Goal: Information Seeking & Learning: Learn about a topic

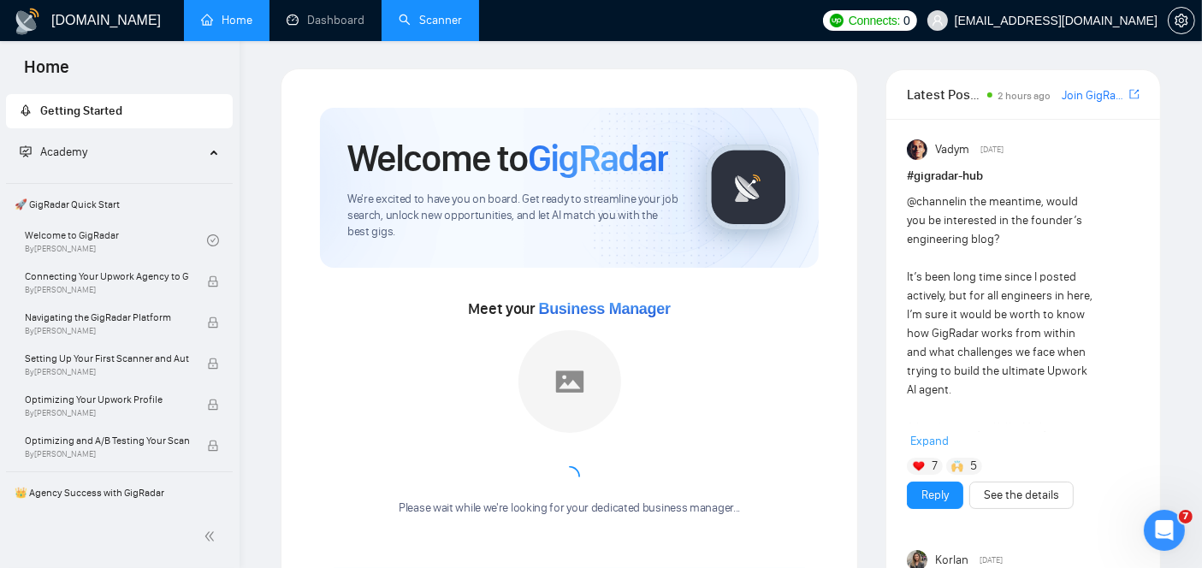
click at [445, 27] on link "Scanner" at bounding box center [430, 20] width 63 height 15
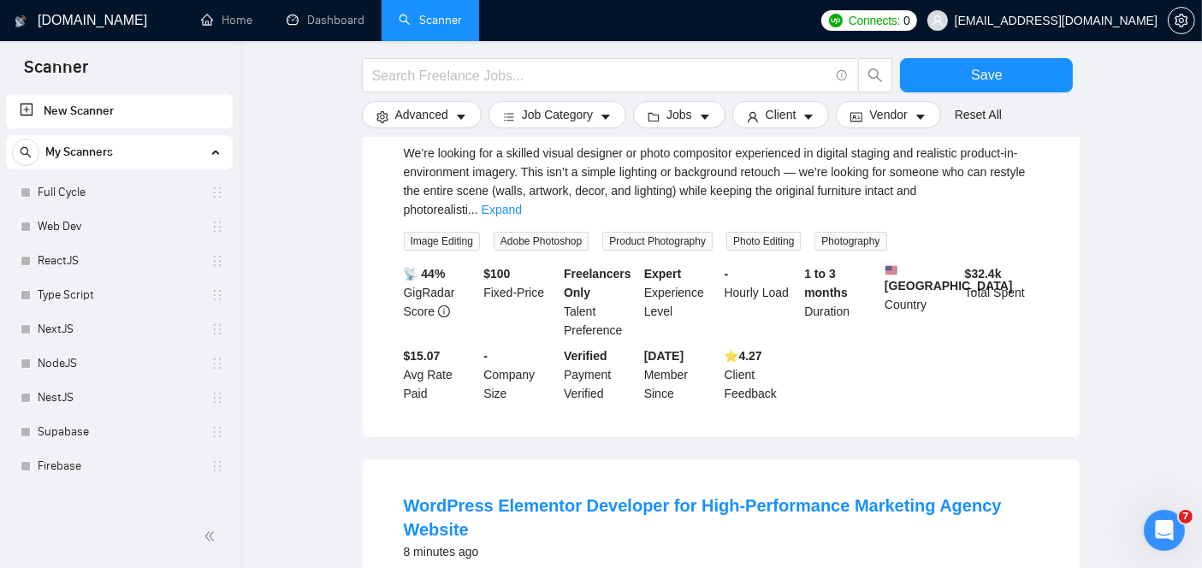
scroll to position [288, 0]
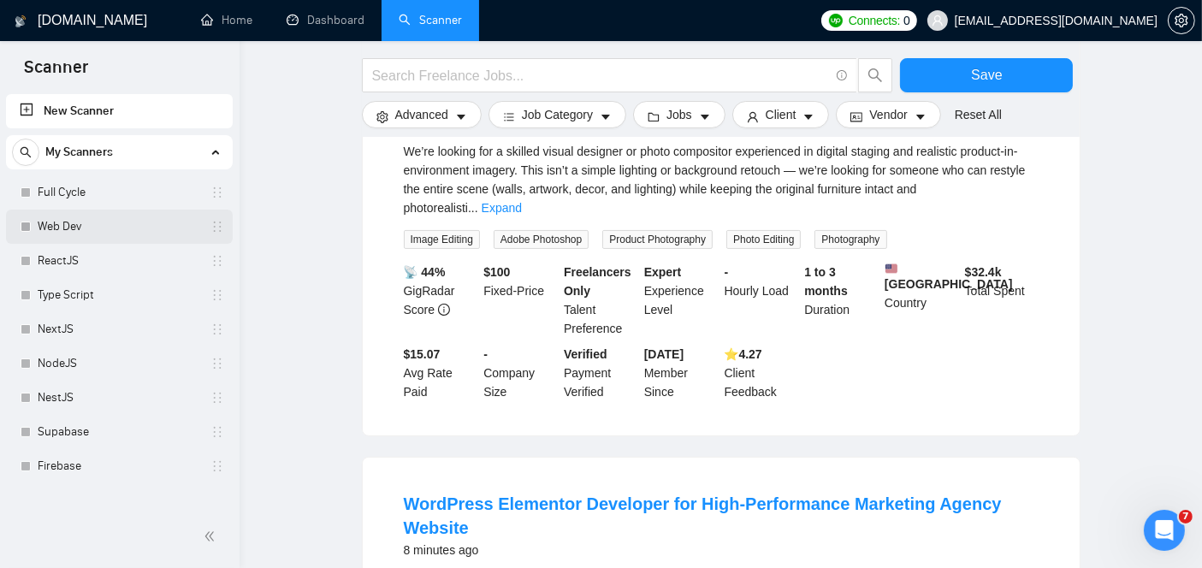
click at [111, 237] on link "Web Dev" at bounding box center [119, 227] width 163 height 34
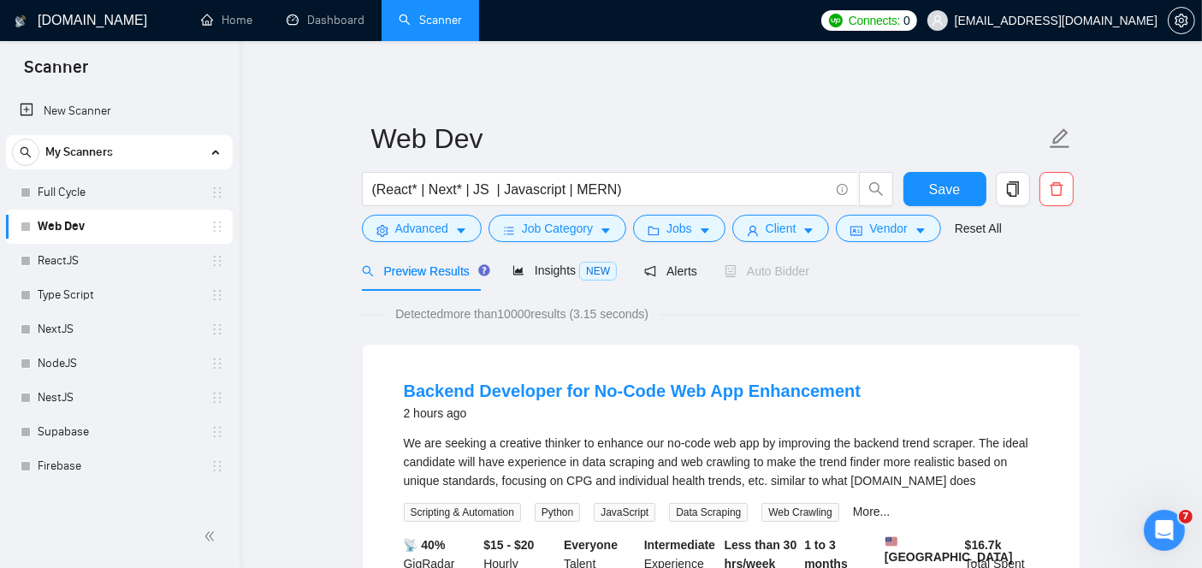
click at [1054, 286] on div "Preview Results Insights NEW Alerts Auto Bidder" at bounding box center [721, 271] width 719 height 40
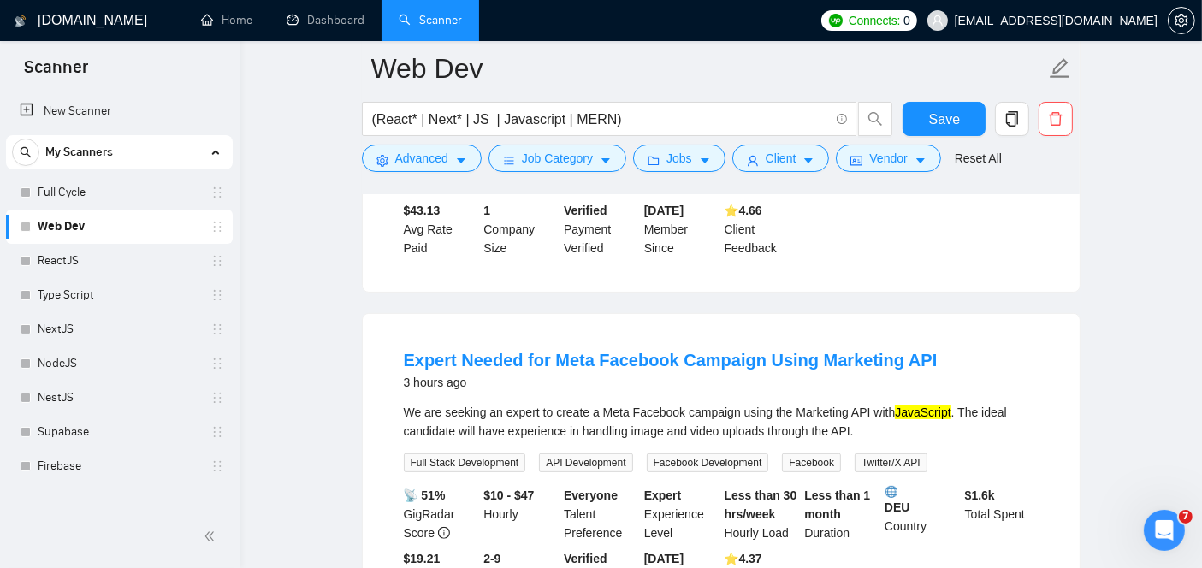
scroll to position [492, 0]
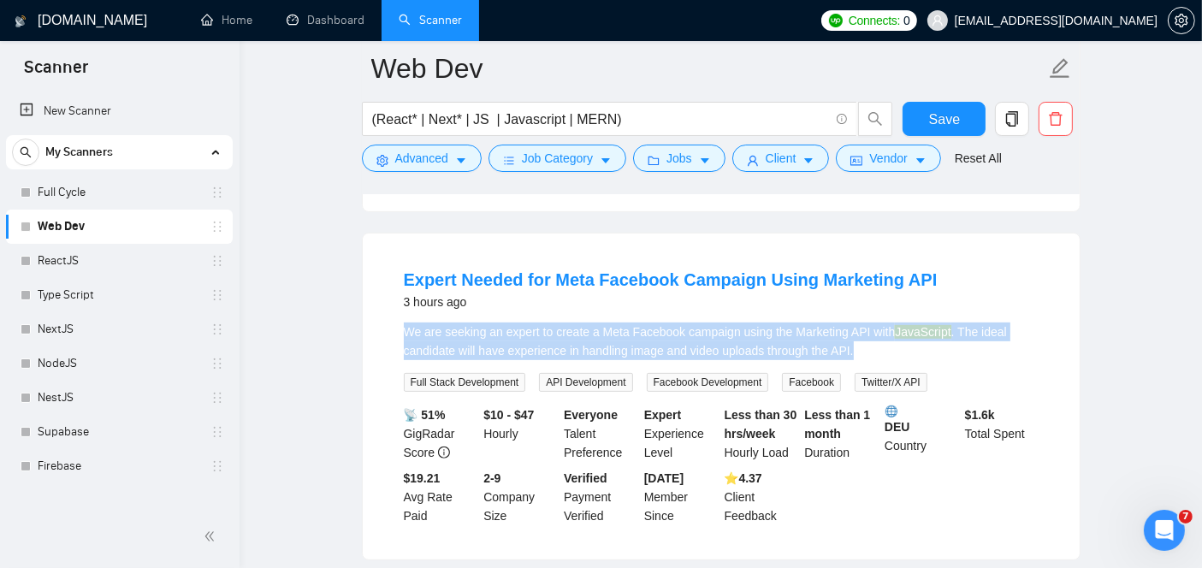
drag, startPoint x: 863, startPoint y: 365, endPoint x: 394, endPoint y: 334, distance: 470.0
click at [394, 334] on li "Expert Needed for Meta Facebook Campaign Using Marketing API 3 hours ago We are…" at bounding box center [721, 396] width 676 height 285
copy div "We are seeking an expert to create a Meta Facebook campaign using the Marketing…"
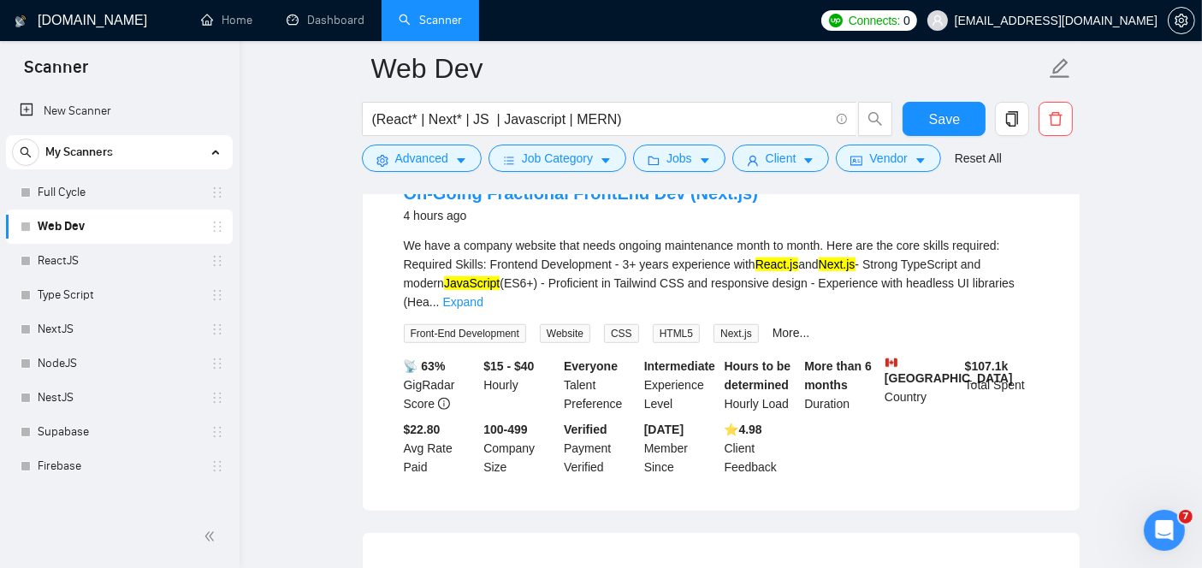
scroll to position [894, 0]
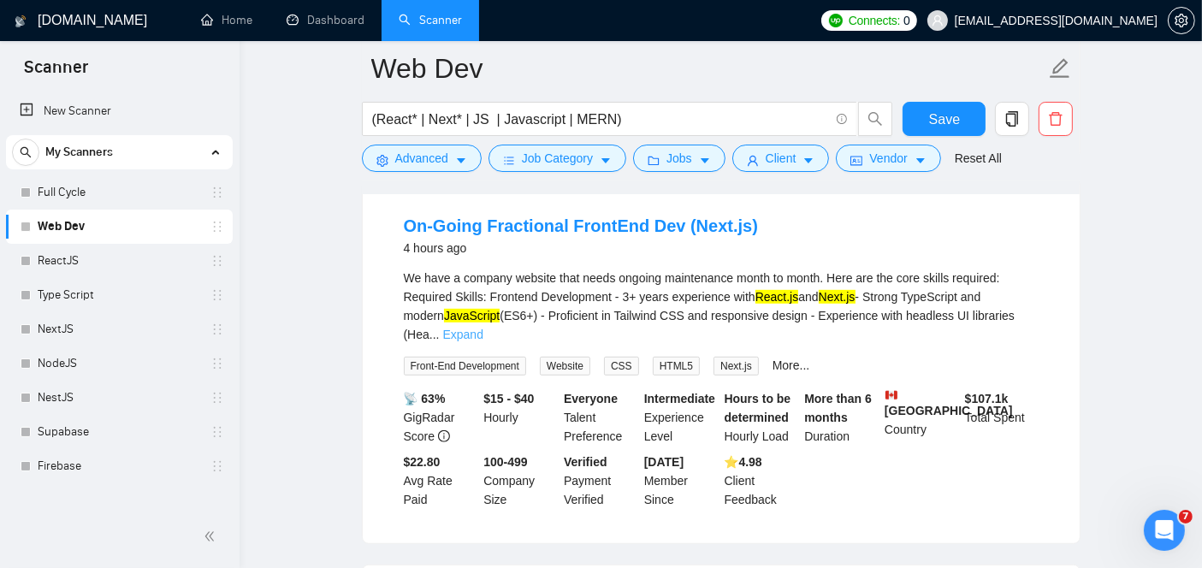
click at [484, 328] on link "Expand" at bounding box center [463, 335] width 40 height 14
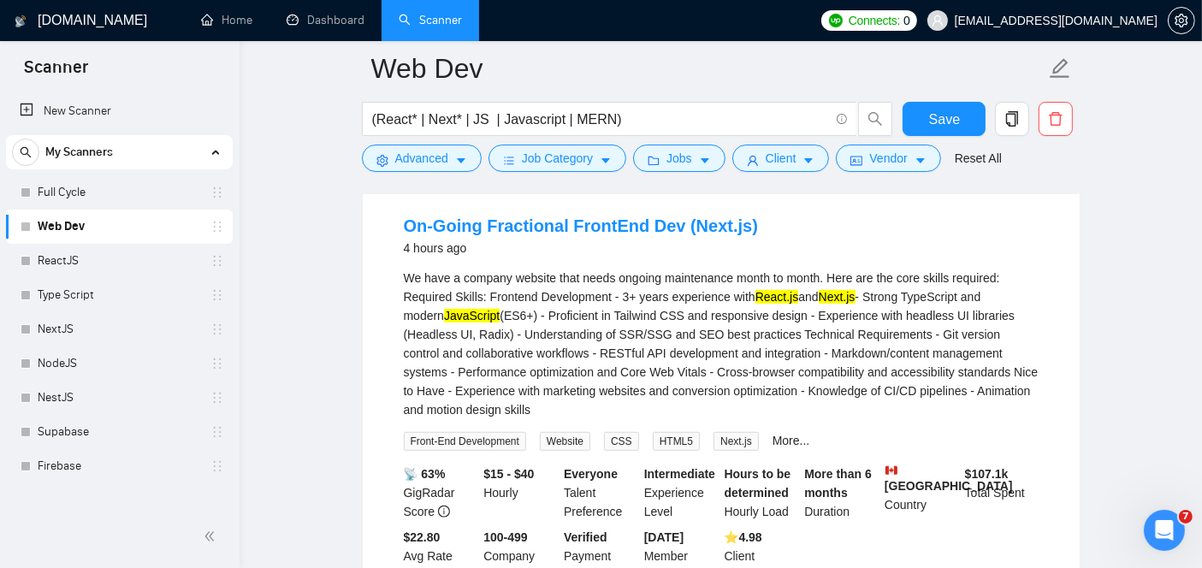
drag, startPoint x: 515, startPoint y: 420, endPoint x: 394, endPoint y: 280, distance: 185.7
click at [394, 280] on li "On-Going Fractional FrontEnd Dev (Next.js) 4 hours ago We have a company websit…" at bounding box center [721, 399] width 676 height 398
copy div "We have a company website that needs ongoing maintenance month to month. Here a…"
click at [552, 235] on link "On-Going Fractional FrontEnd Dev (Next.js)" at bounding box center [581, 226] width 354 height 19
click at [642, 228] on link "On-Going Fractional FrontEnd Dev (Next.js)" at bounding box center [581, 226] width 354 height 19
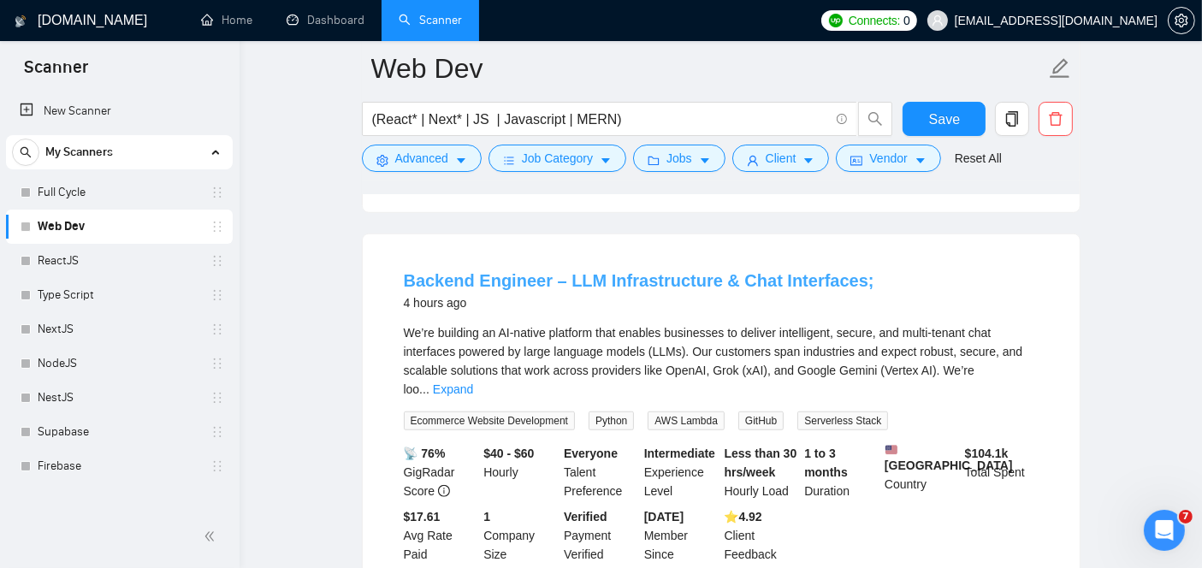
scroll to position [1302, 0]
click at [473, 382] on link "Expand" at bounding box center [453, 389] width 40 height 14
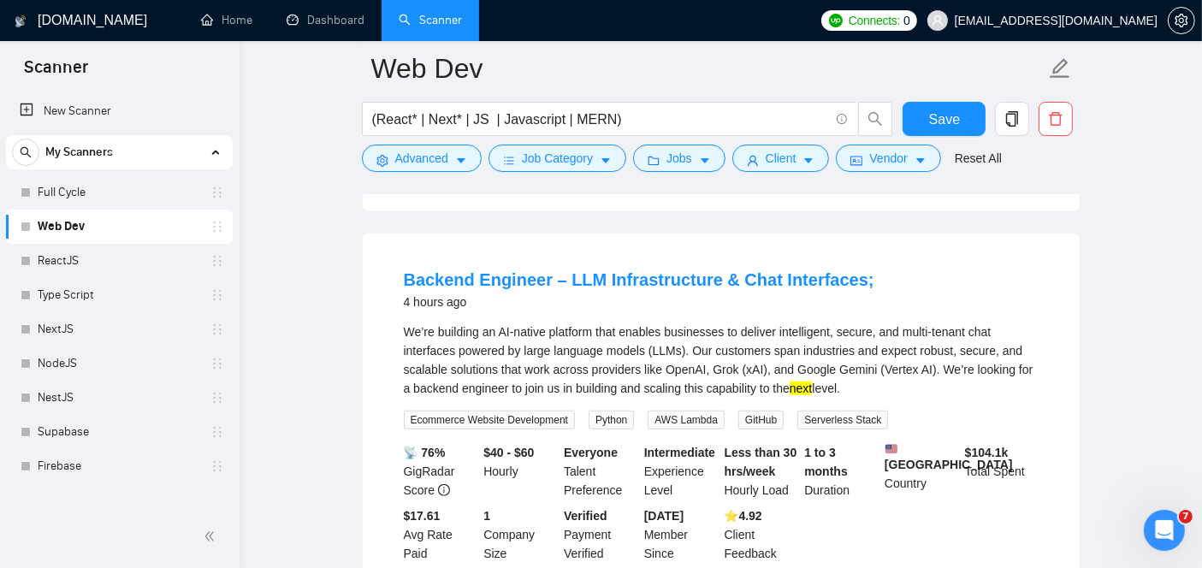
drag, startPoint x: 852, startPoint y: 389, endPoint x: 401, endPoint y: 338, distance: 453.9
click at [401, 338] on li "Backend Engineer – LLM Infrastructure & Chat Interfaces; 4 hours ago We’re buil…" at bounding box center [721, 415] width 676 height 323
copy div "We’re building an AI-native platform that enables businesses to deliver intelli…"
click at [607, 279] on link "Backend Engineer – LLM Infrastructure & Chat Interfaces;" at bounding box center [639, 279] width 471 height 19
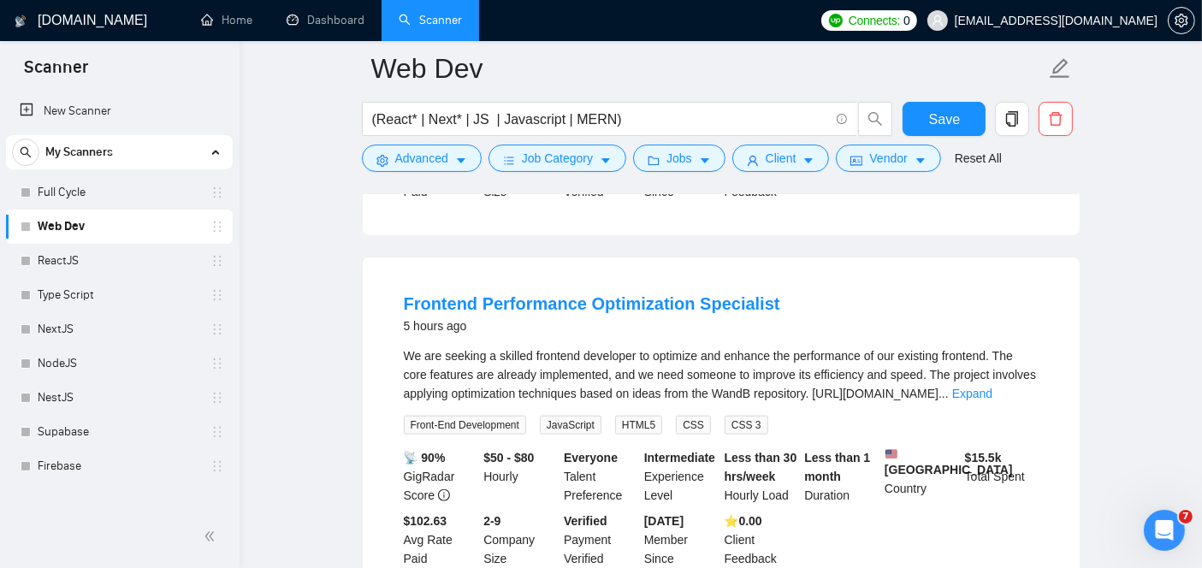
scroll to position [1667, 0]
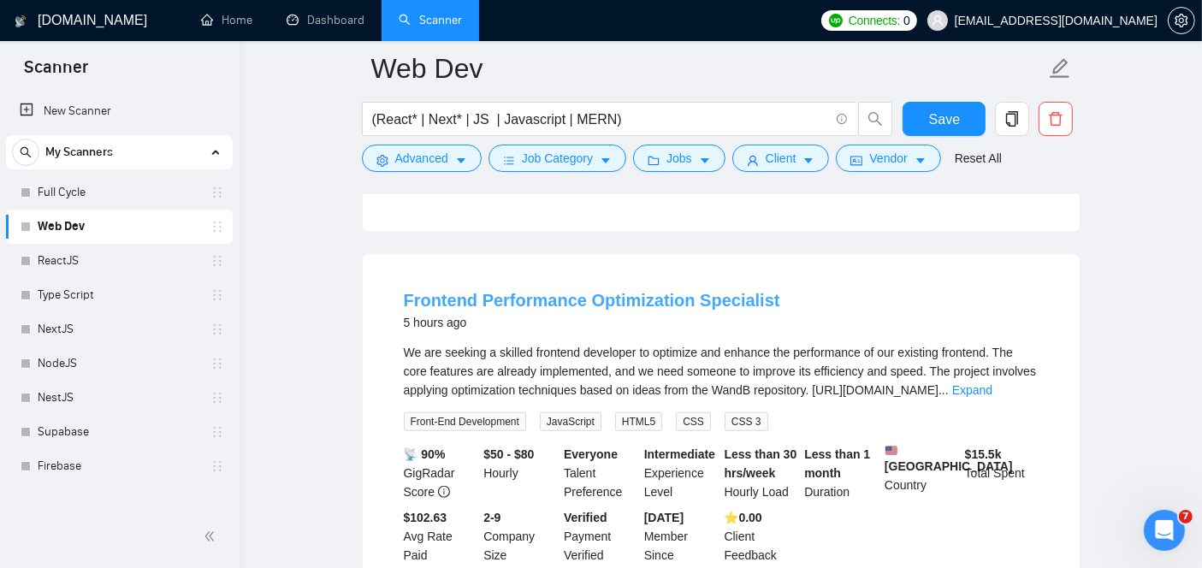
click at [513, 310] on link "Frontend Performance Optimization Specialist" at bounding box center [592, 300] width 377 height 19
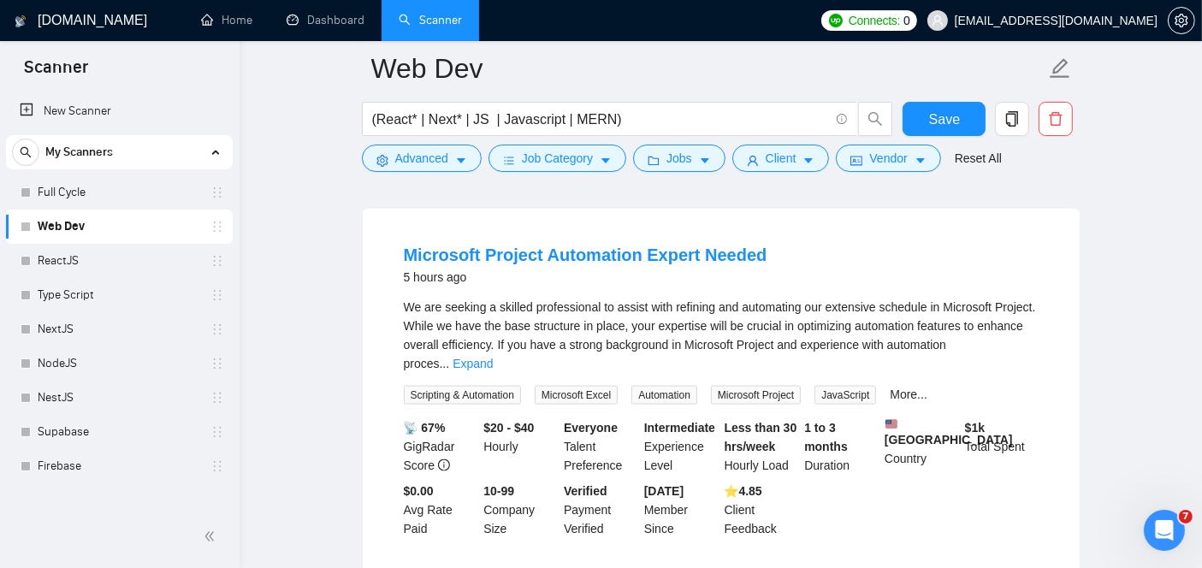
scroll to position [2082, 0]
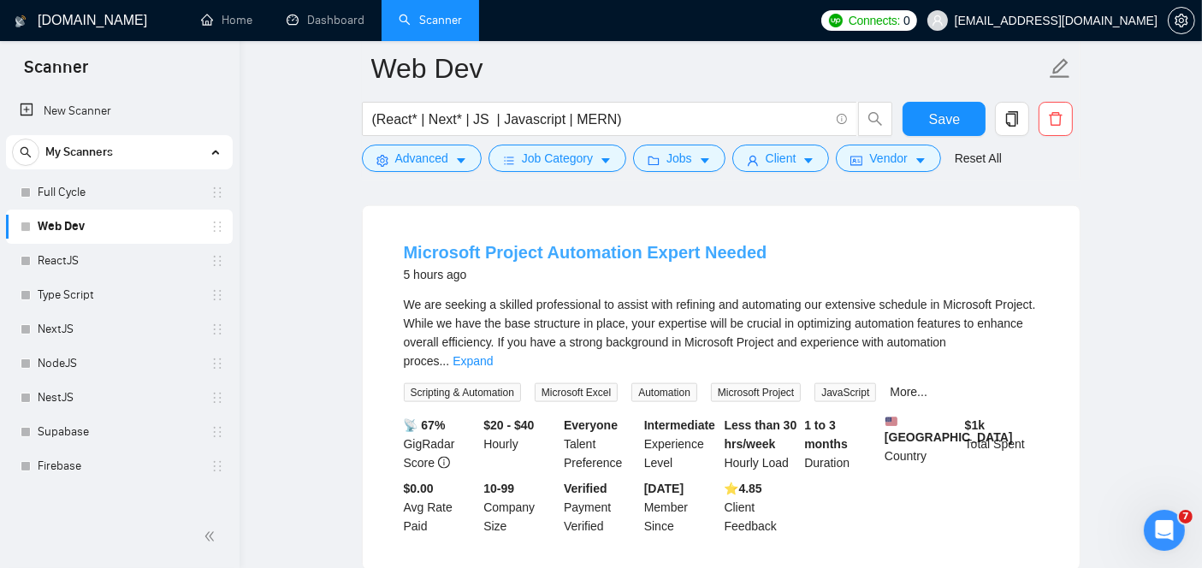
click at [568, 260] on link "Microsoft Project Automation Expert Needed" at bounding box center [586, 252] width 364 height 19
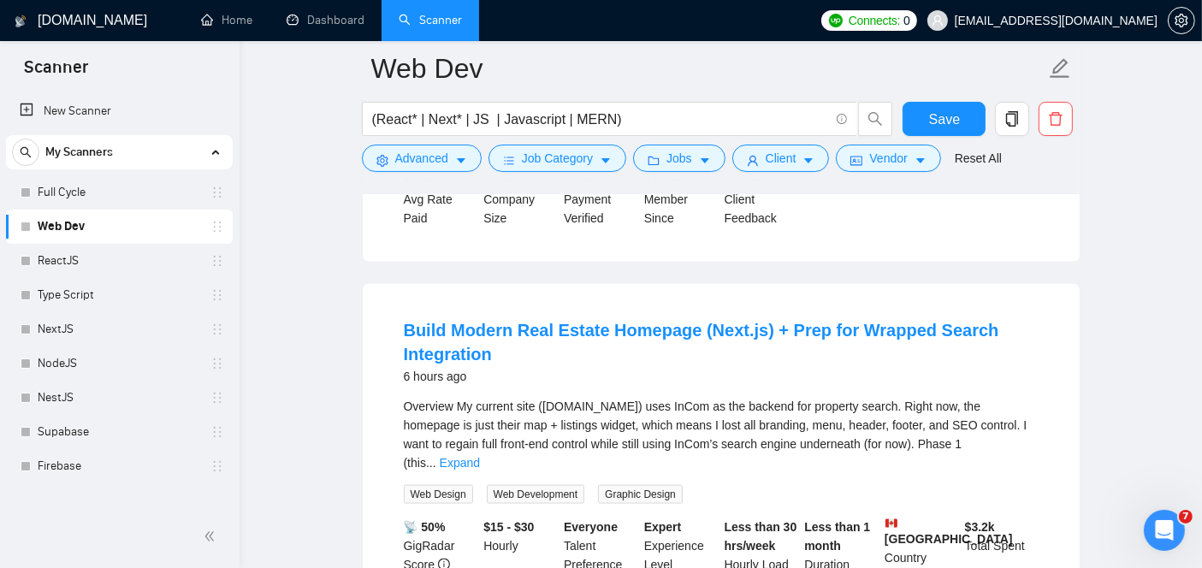
scroll to position [2437, 0]
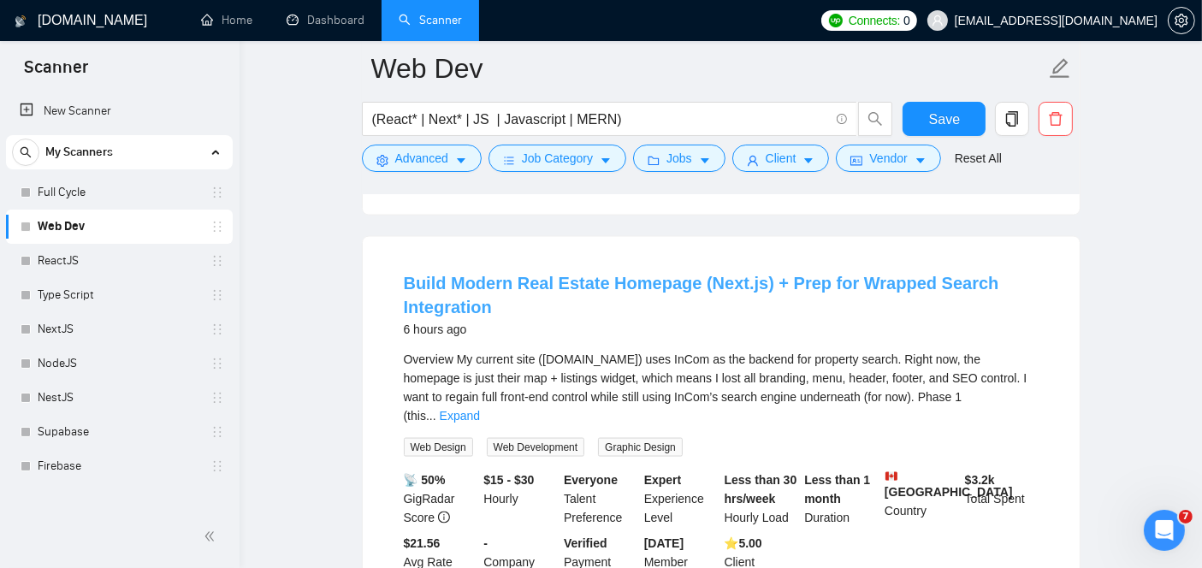
click at [595, 280] on link "Build Modern Real Estate Homepage (Next.js) + Prep for Wrapped Search Integrati…" at bounding box center [702, 295] width 596 height 43
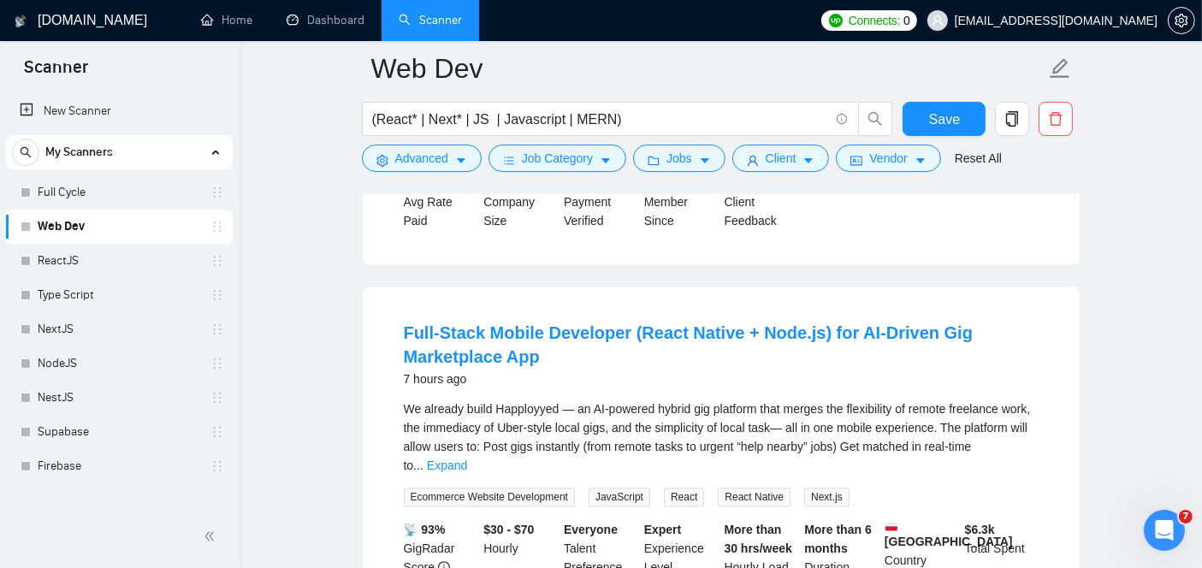
scroll to position [3575, 0]
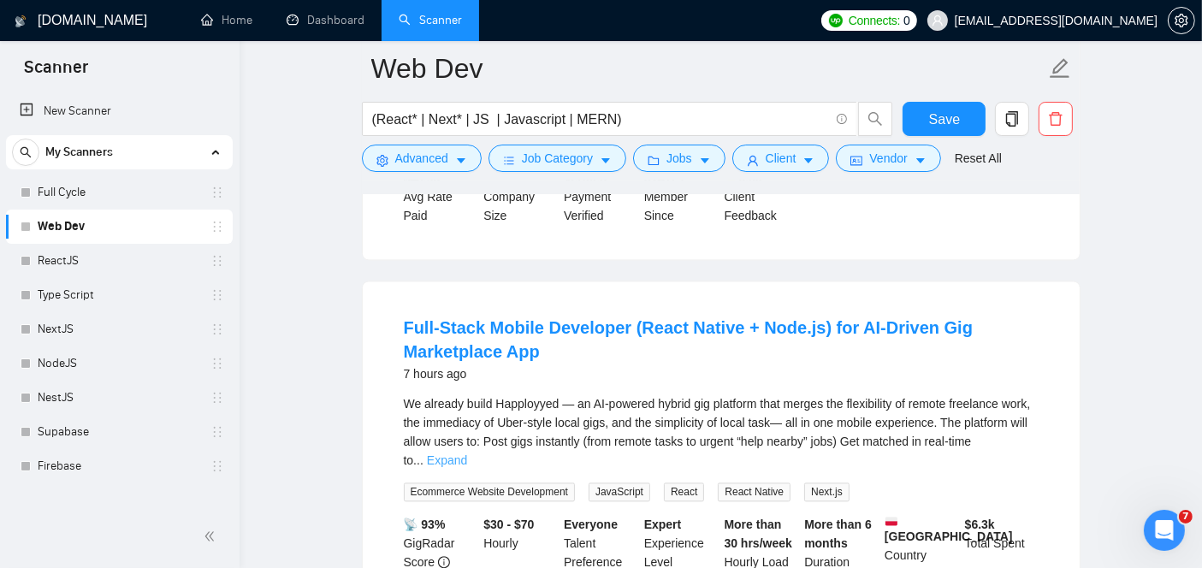
click at [467, 454] on link "Expand" at bounding box center [447, 461] width 40 height 14
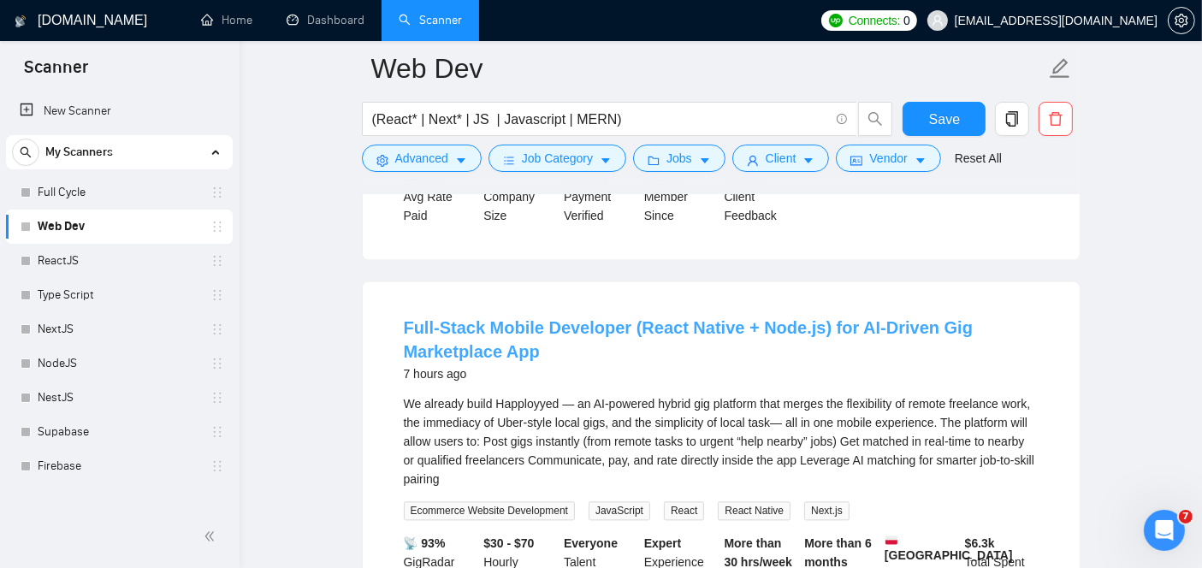
click at [711, 318] on link "Full-Stack Mobile Developer (React Native + Node.js) for AI-Driven Gig Marketpl…" at bounding box center [689, 339] width 570 height 43
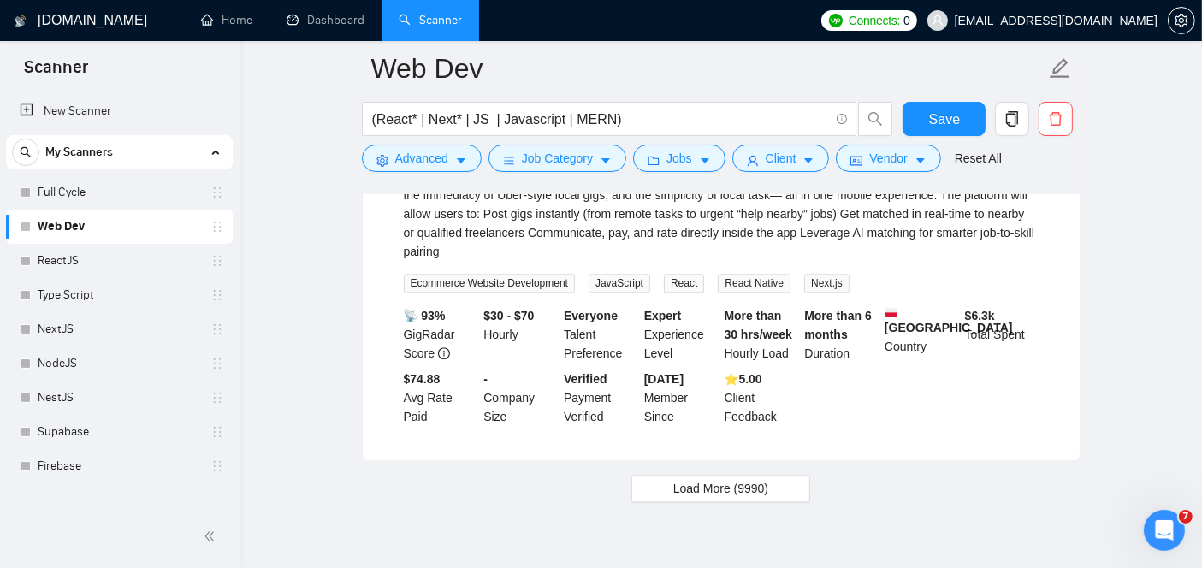
scroll to position [3828, 0]
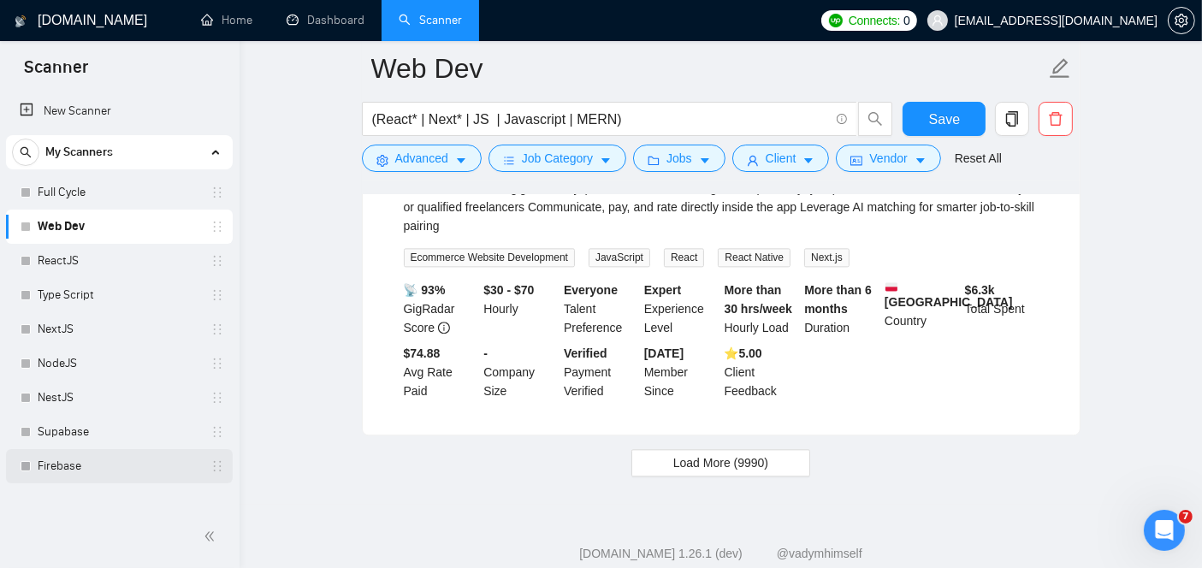
click at [80, 459] on link "Firebase" at bounding box center [119, 466] width 163 height 34
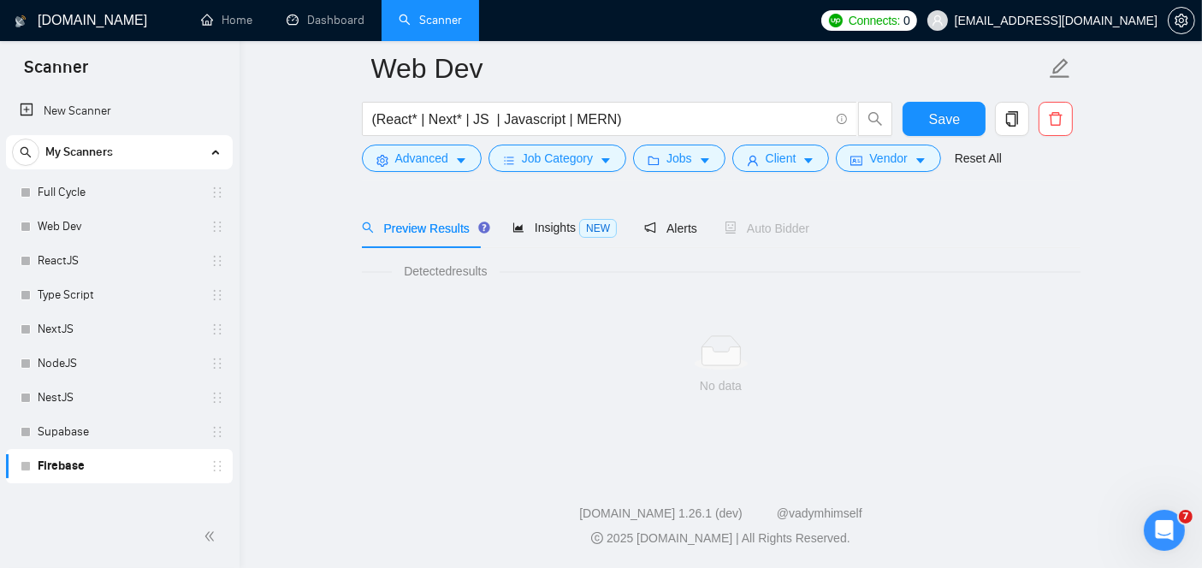
scroll to position [56, 0]
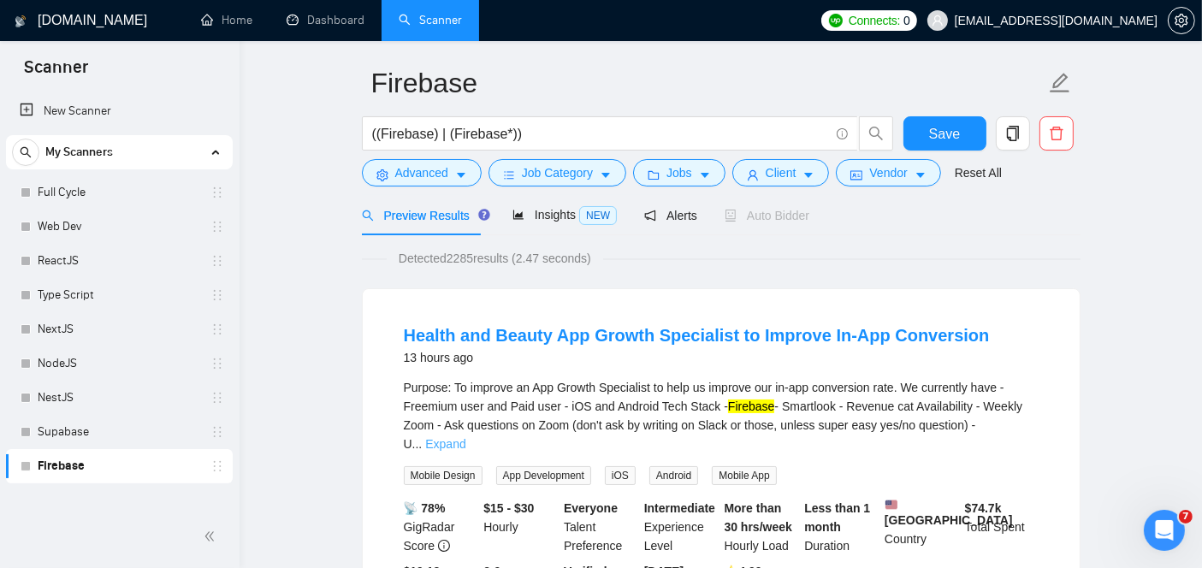
click at [466, 437] on link "Expand" at bounding box center [445, 444] width 40 height 14
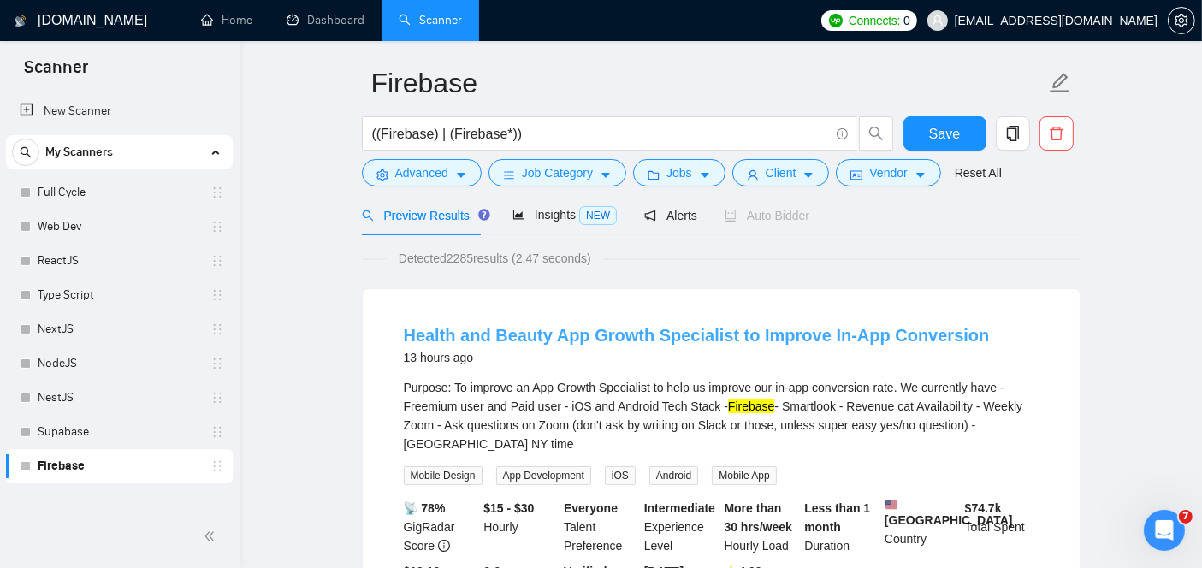
click at [737, 337] on link "Health and Beauty App Growth Specialist to Improve In-App Conversion" at bounding box center [697, 335] width 586 height 19
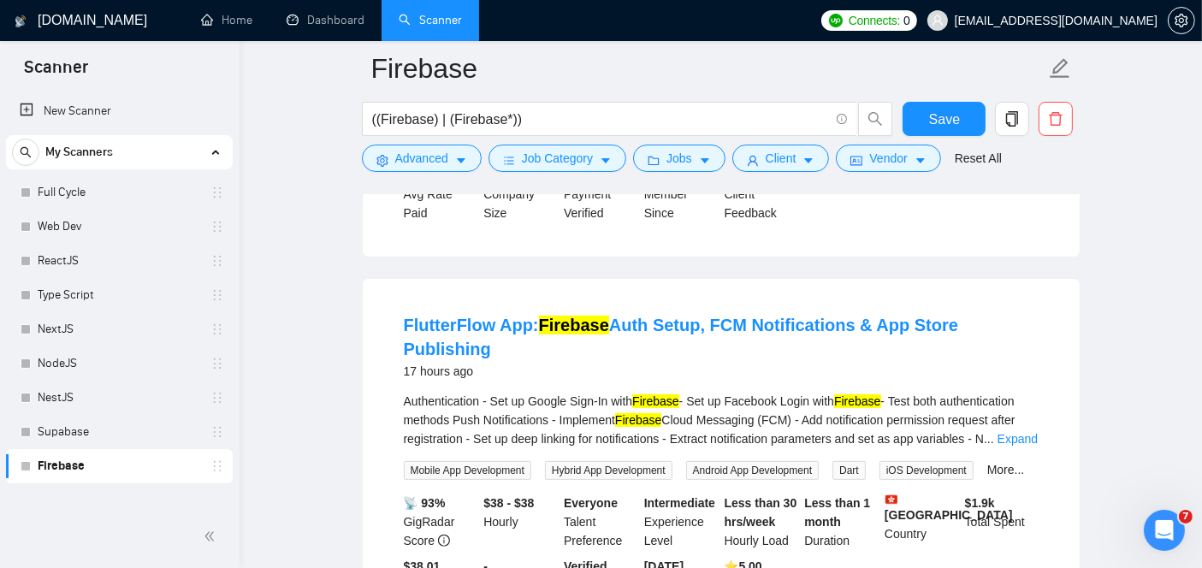
scroll to position [477, 0]
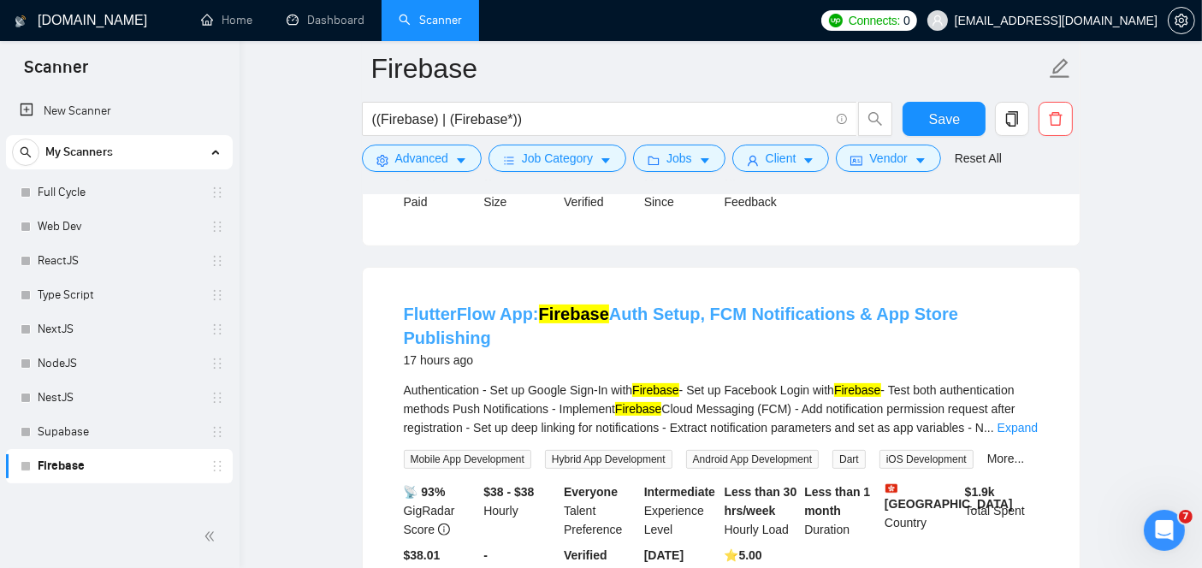
click at [616, 317] on link "FlutterFlow App: Firebase Auth Setup, FCM Notifications & App Store Publishing" at bounding box center [681, 326] width 555 height 43
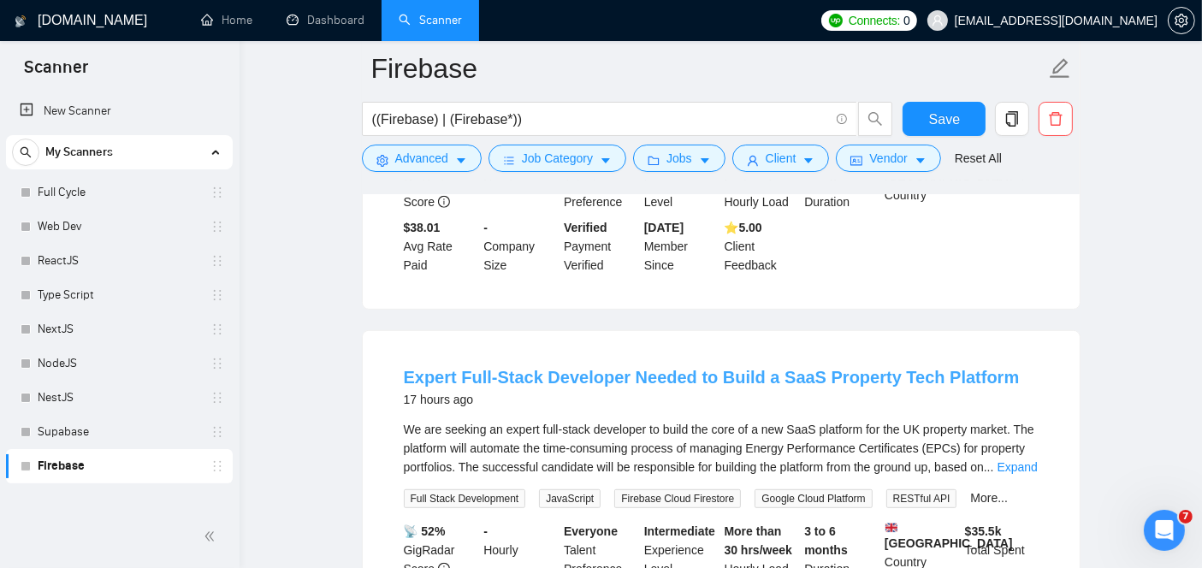
scroll to position [806, 0]
click at [549, 366] on link "Expert Full-Stack Developer Needed to Build a SaaS Property Tech Platform" at bounding box center [712, 375] width 616 height 19
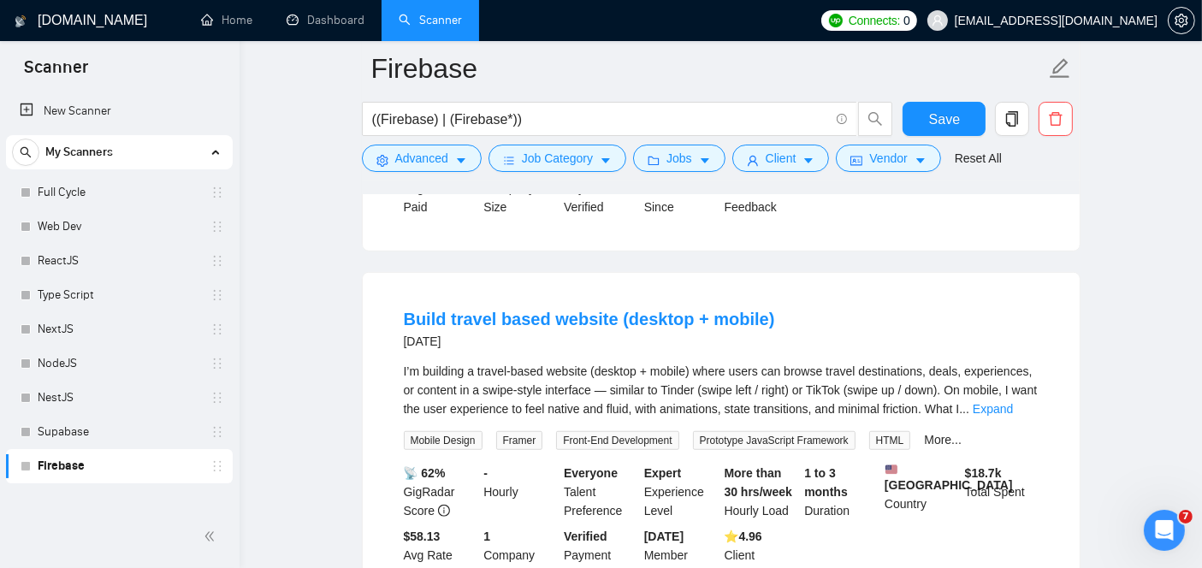
scroll to position [1232, 0]
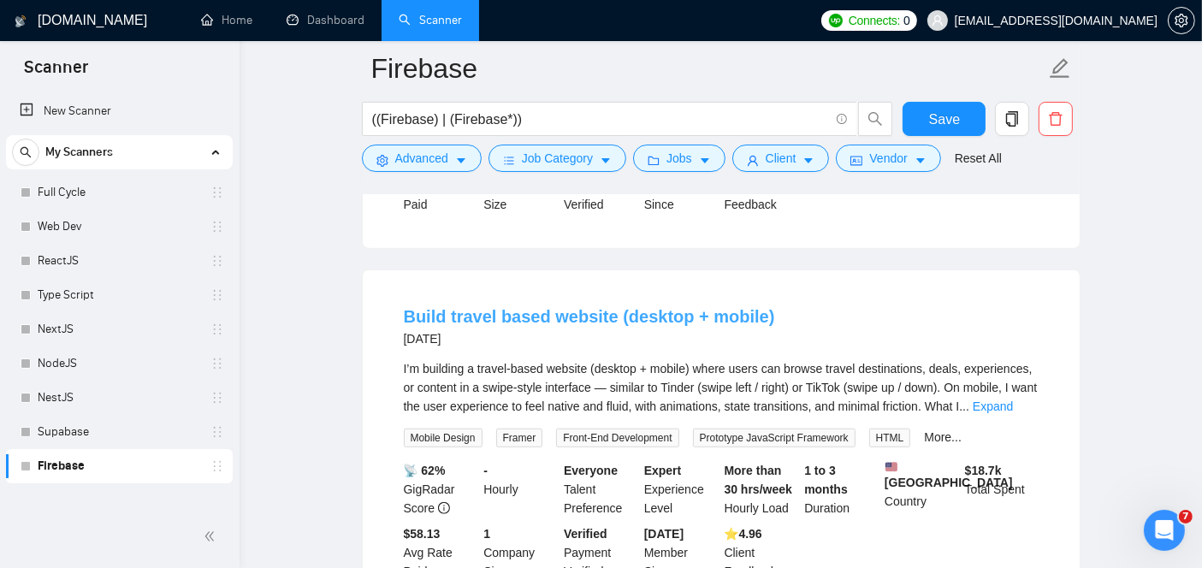
click at [623, 316] on link "Build travel based website (desktop + mobile)" at bounding box center [589, 316] width 371 height 19
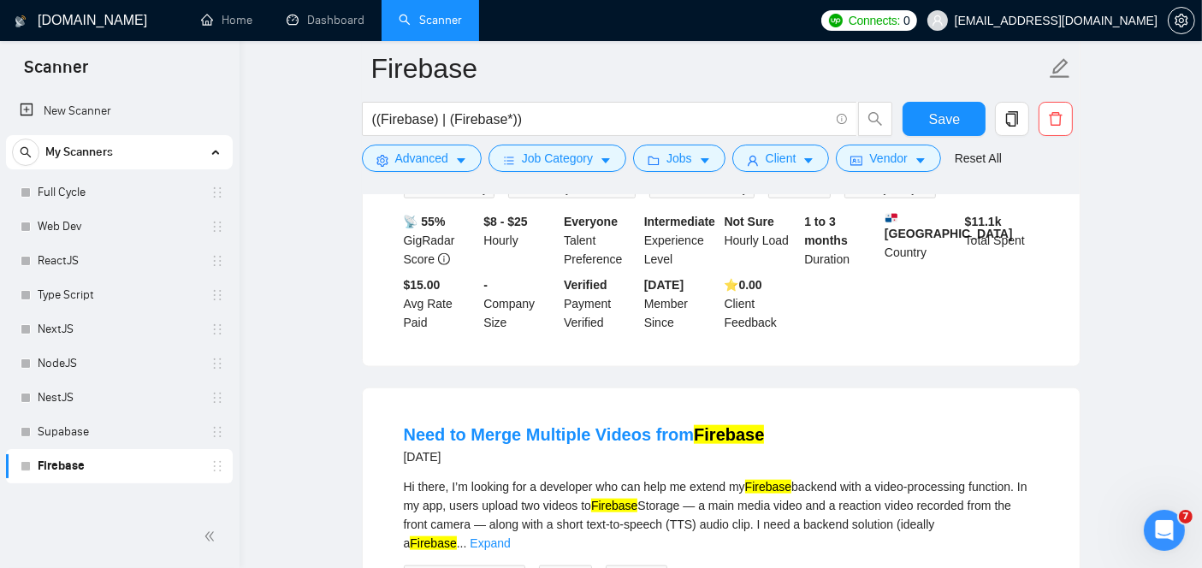
scroll to position [1867, 0]
click at [555, 425] on link "Need to Merge Multiple Videos from Firebase" at bounding box center [584, 434] width 361 height 19
click at [139, 442] on link "Supabase" at bounding box center [119, 432] width 163 height 34
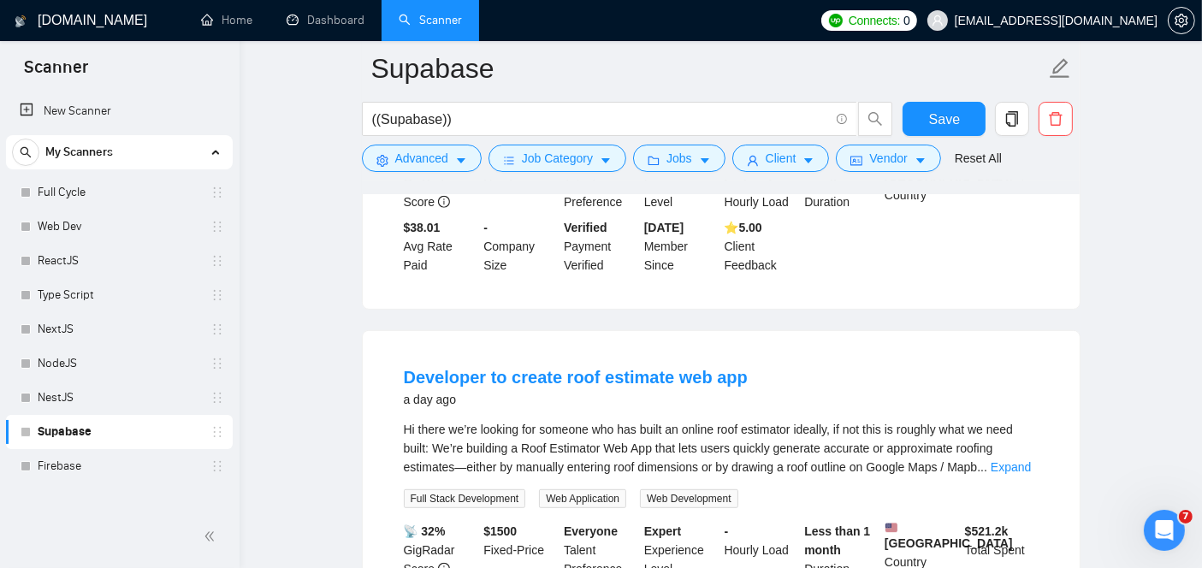
scroll to position [804, 0]
click at [569, 368] on link "Developer to create roof estimate web app" at bounding box center [576, 377] width 344 height 19
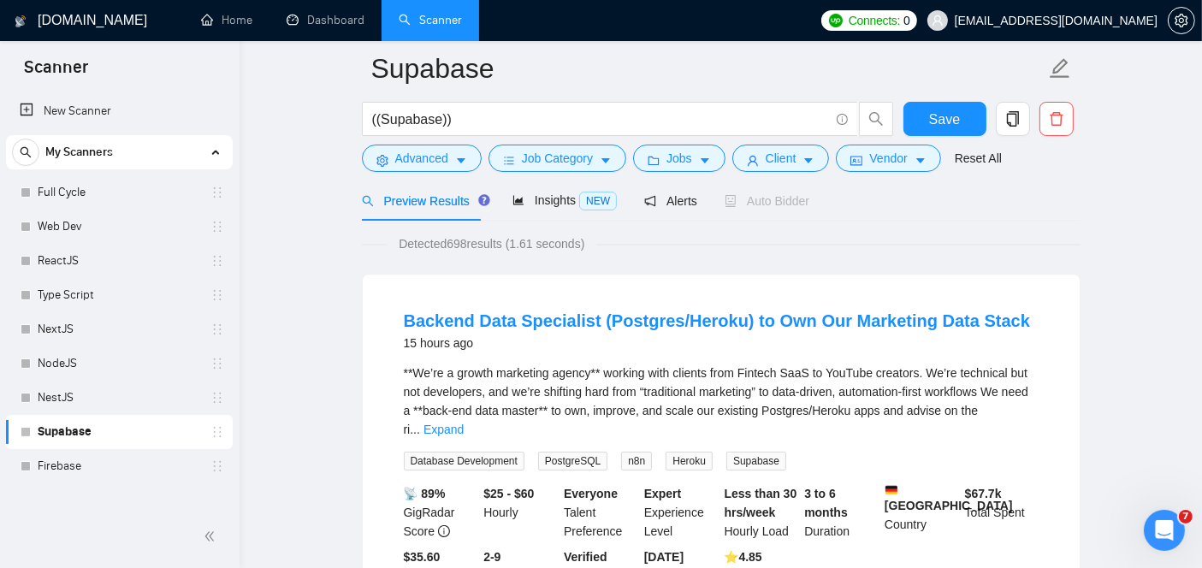
scroll to position [66, 0]
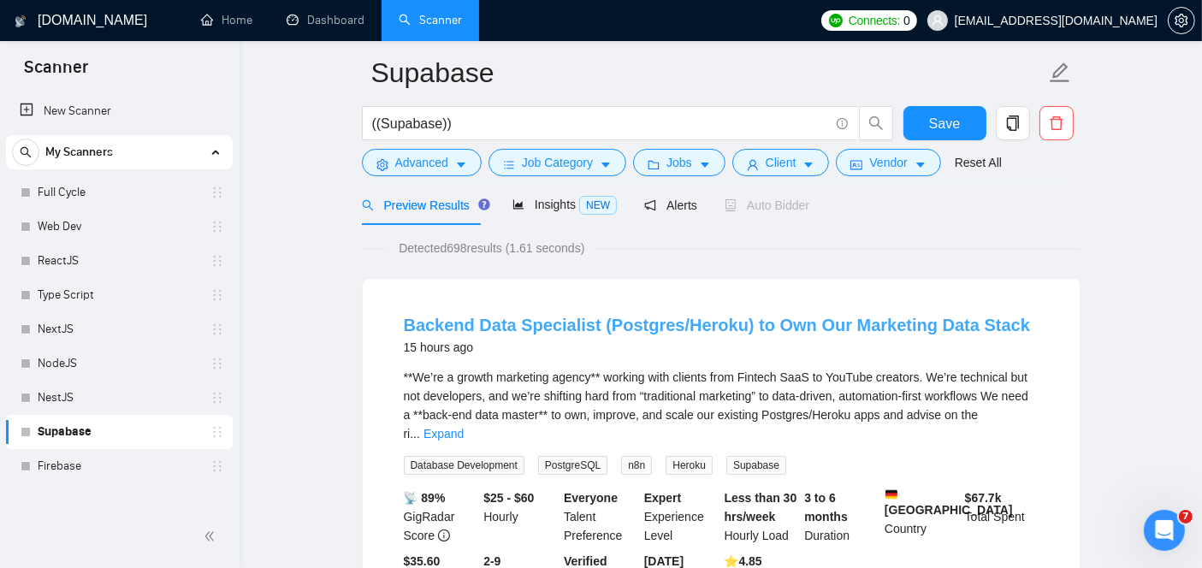
click at [579, 329] on link "Backend Data Specialist (Postgres/Heroku) to Own Our Marketing Data Stack" at bounding box center [717, 325] width 626 height 19
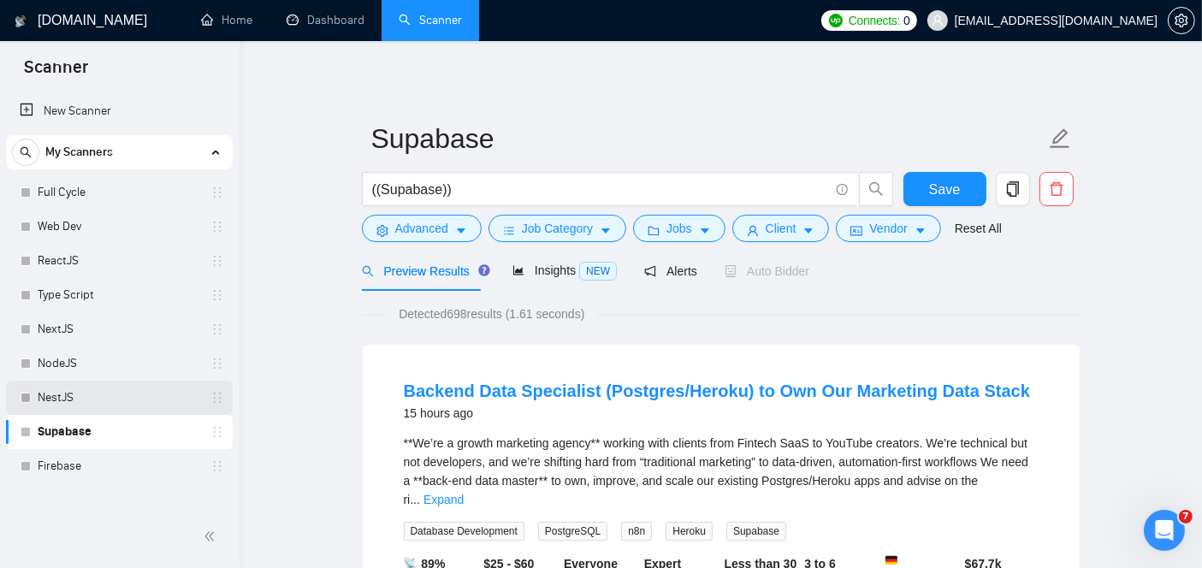
click at [86, 404] on link "NestJS" at bounding box center [119, 398] width 163 height 34
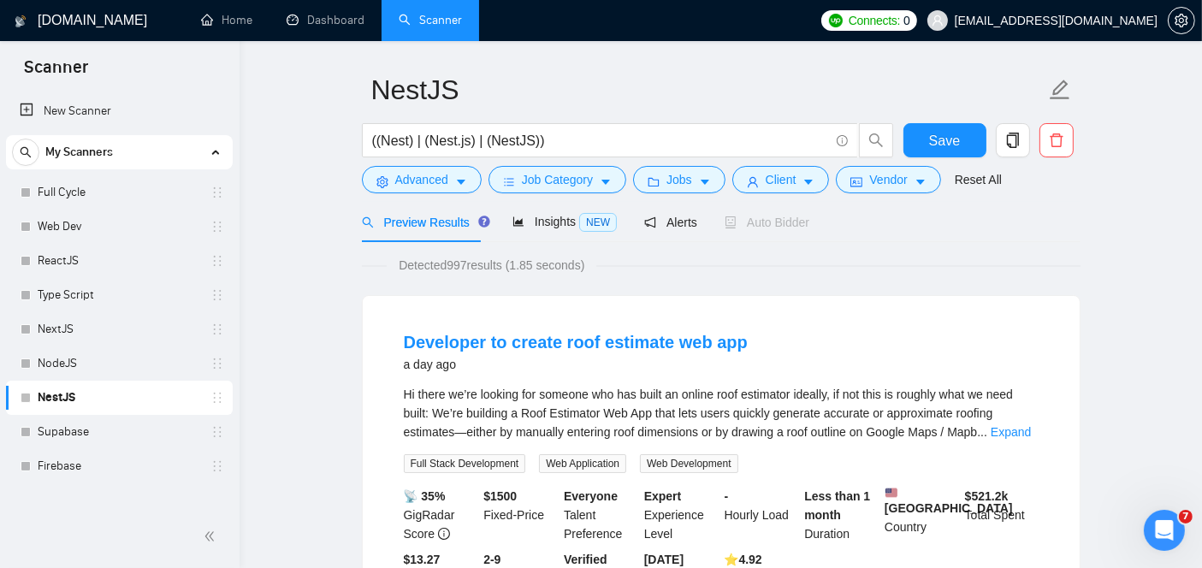
scroll to position [49, 0]
click at [550, 333] on link "Developer to create roof estimate web app" at bounding box center [576, 342] width 344 height 19
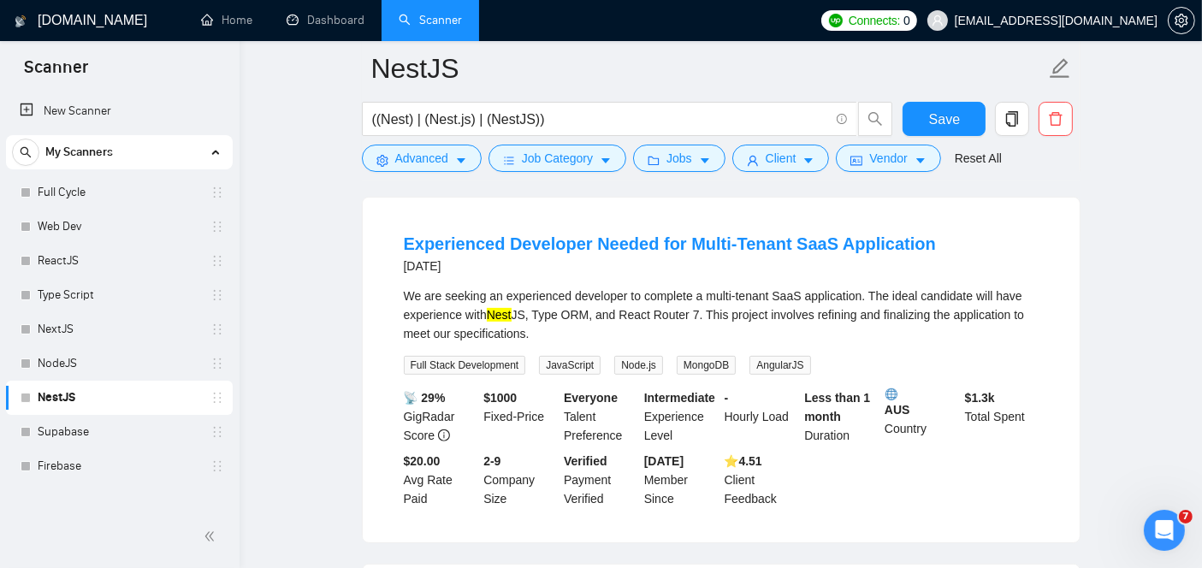
scroll to position [531, 0]
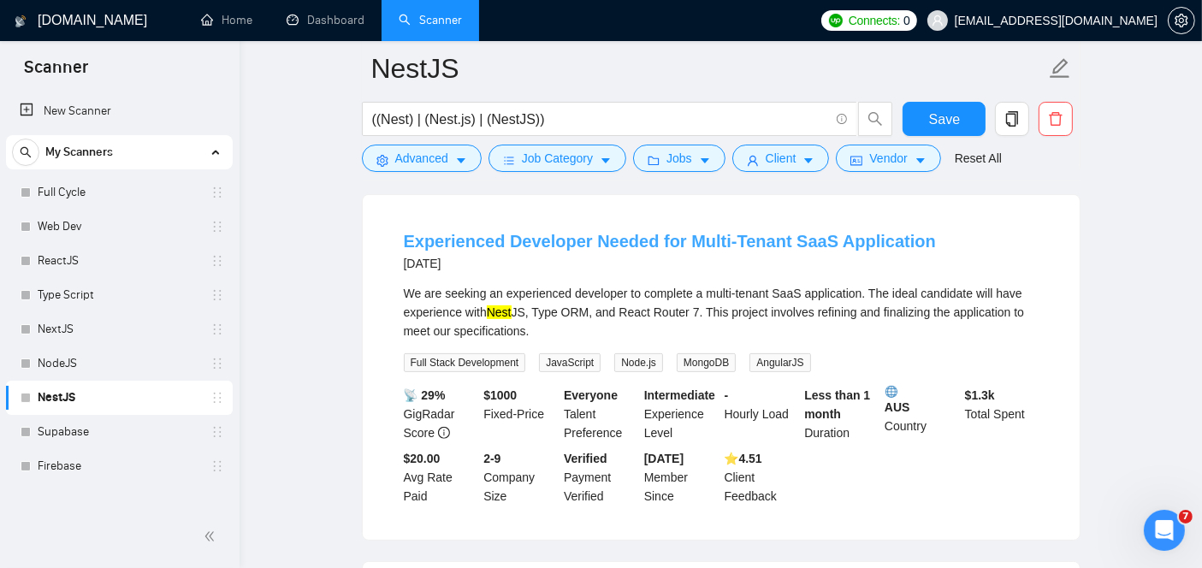
click at [555, 251] on link "Experienced Developer Needed for Multi-Tenant SaaS Application" at bounding box center [670, 241] width 532 height 19
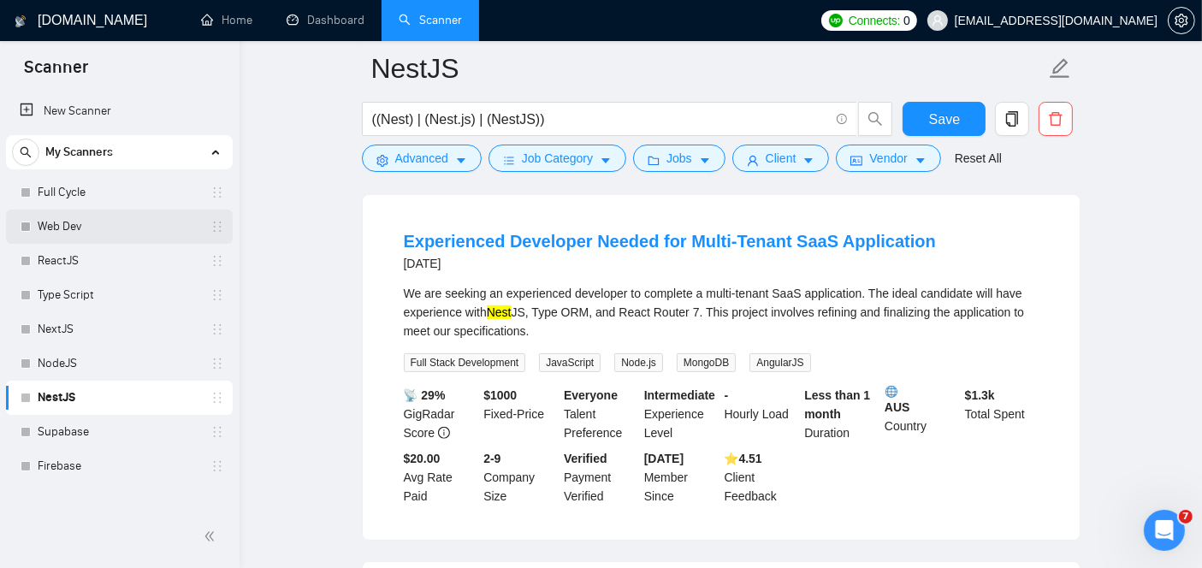
click at [84, 229] on link "Web Dev" at bounding box center [119, 227] width 163 height 34
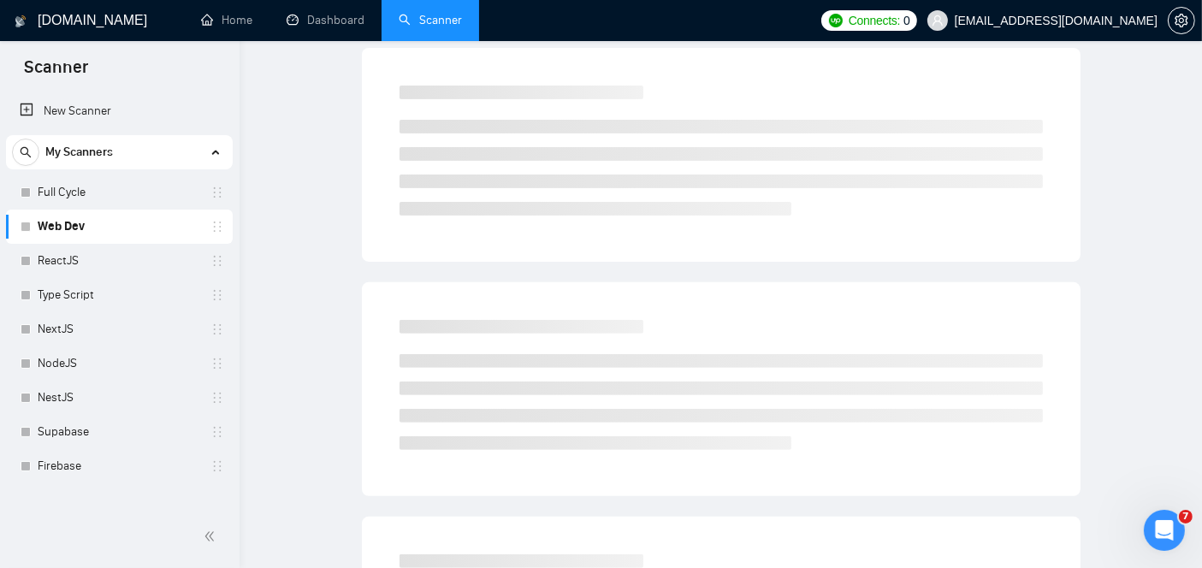
scroll to position [56, 0]
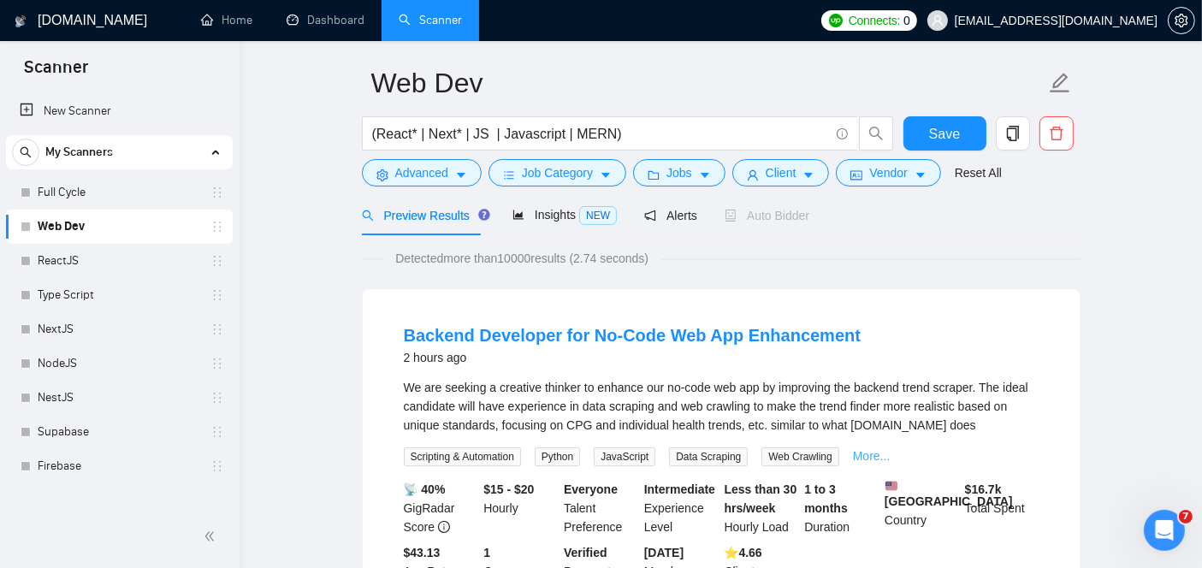
click at [878, 450] on link "More..." at bounding box center [872, 456] width 38 height 14
drag, startPoint x: 988, startPoint y: 420, endPoint x: 379, endPoint y: 386, distance: 610.3
click at [379, 386] on div "Backend Developer for No-Code Web App Enhancement 2 hours ago We are seeking a …" at bounding box center [721, 461] width 717 height 345
copy div "We are seeking a creative thinker to enhance our no-code web app by improving t…"
click at [660, 336] on link "Backend Developer for No-Code Web App Enhancement" at bounding box center [633, 335] width 458 height 19
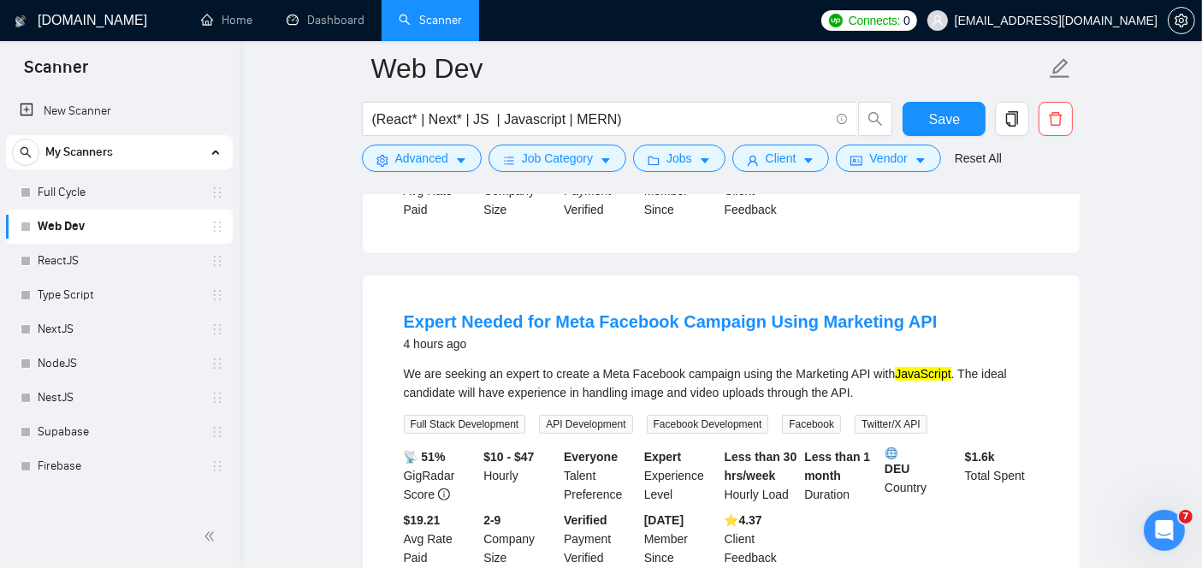
scroll to position [451, 0]
click at [641, 326] on link "Expert Needed for Meta Facebook Campaign Using Marketing API" at bounding box center [671, 321] width 534 height 19
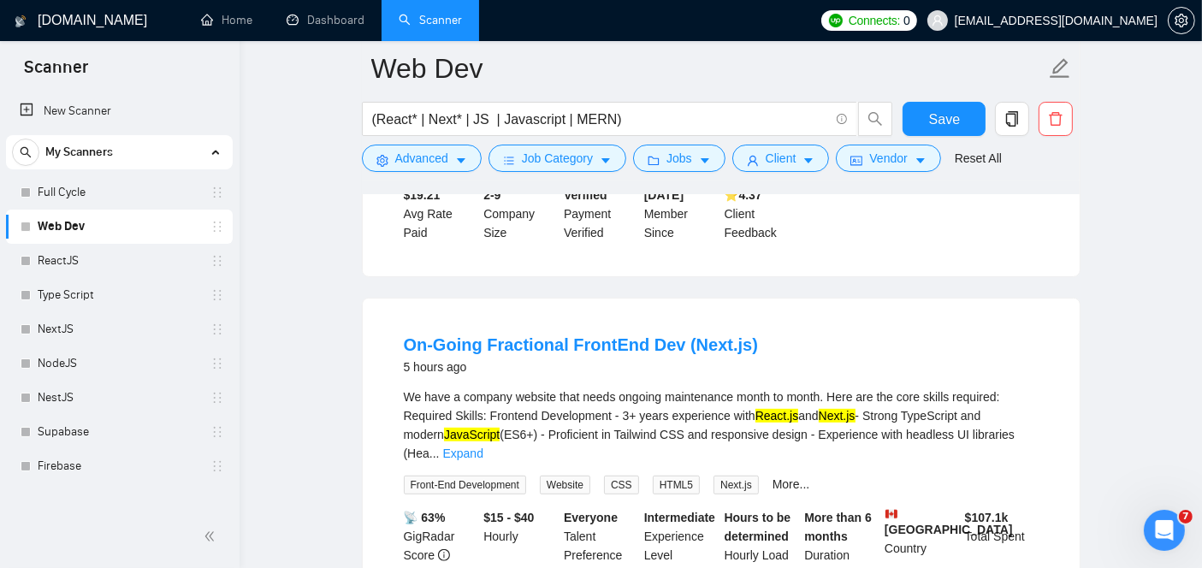
scroll to position [776, 0]
click at [549, 345] on link "On-Going Fractional FrontEnd Dev (Next.js)" at bounding box center [581, 344] width 354 height 19
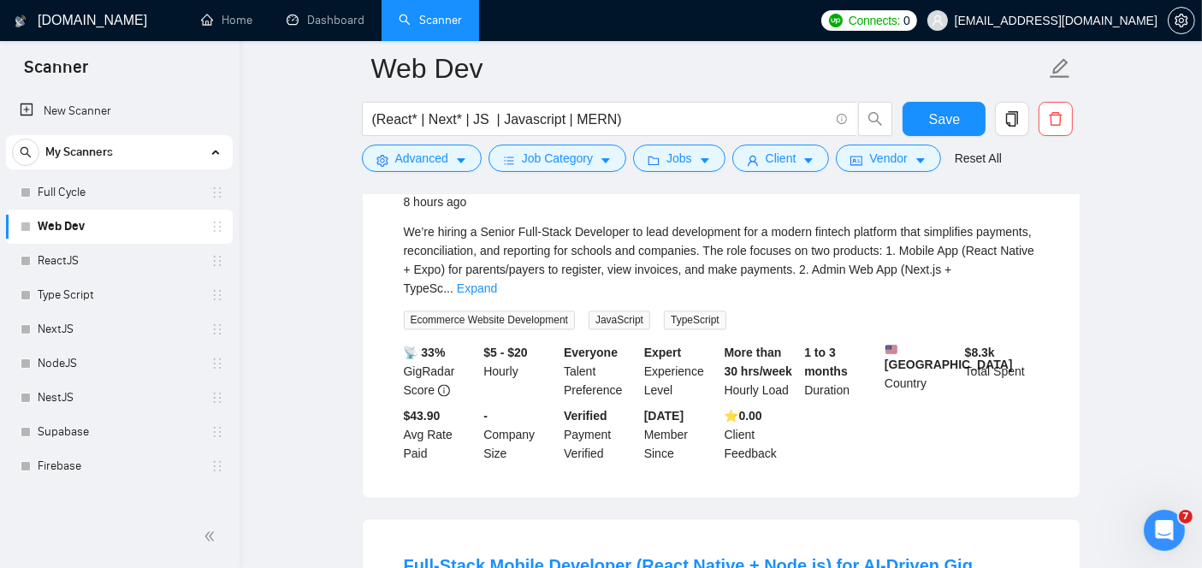
scroll to position [3677, 0]
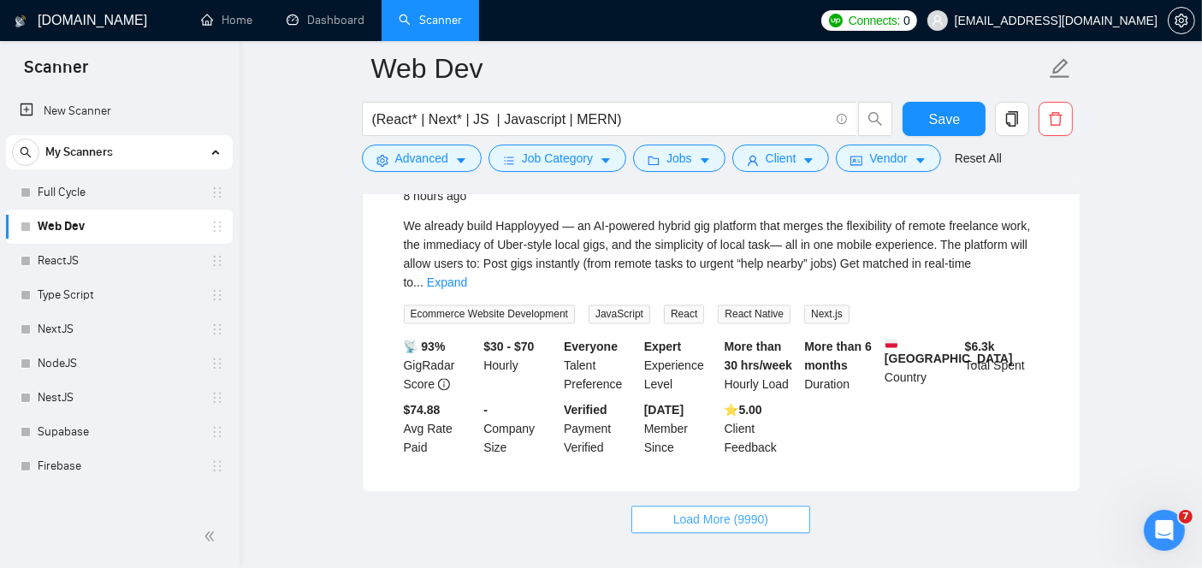
click at [686, 510] on span "Load More (9990)" at bounding box center [721, 519] width 95 height 19
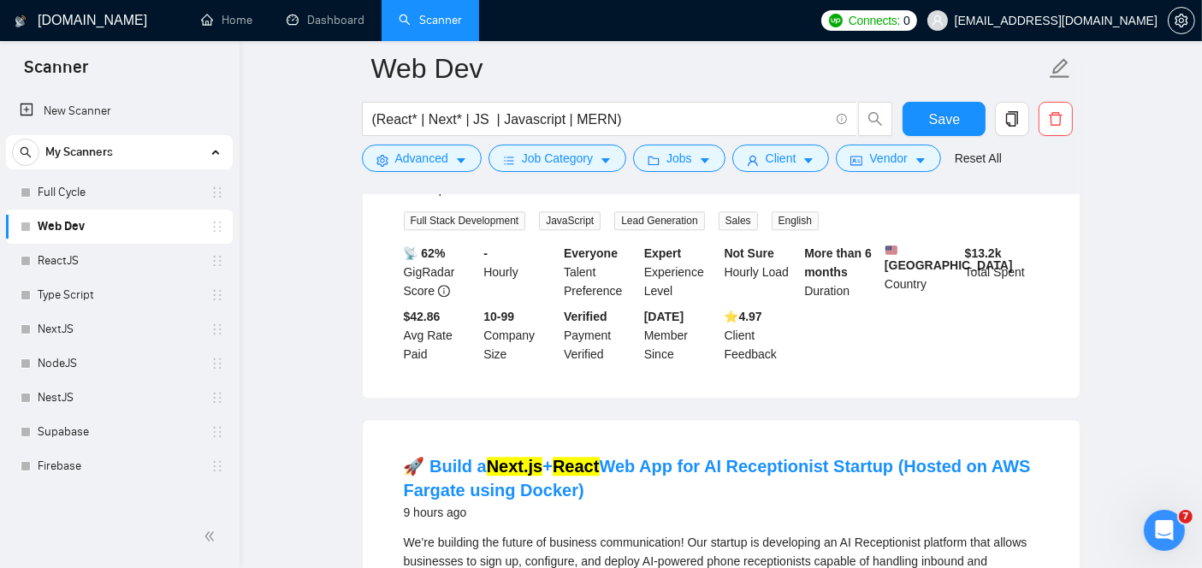
scroll to position [4169, 0]
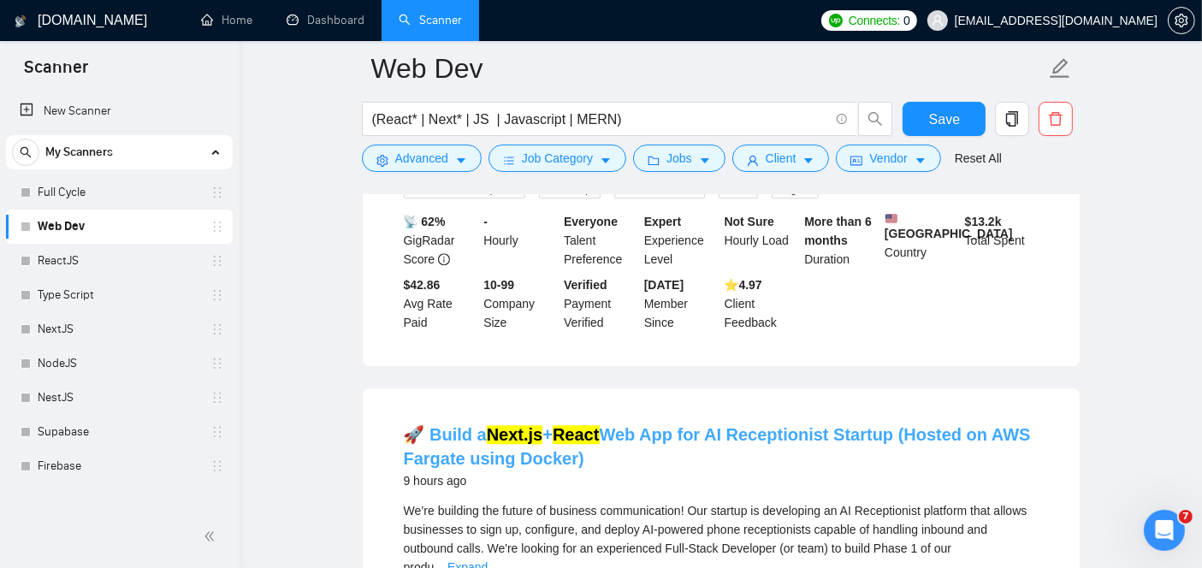
click at [721, 425] on link "🚀 Build a Next.js + React Web App for AI Receptionist Startup (Hosted on AWS Fa…" at bounding box center [717, 446] width 627 height 43
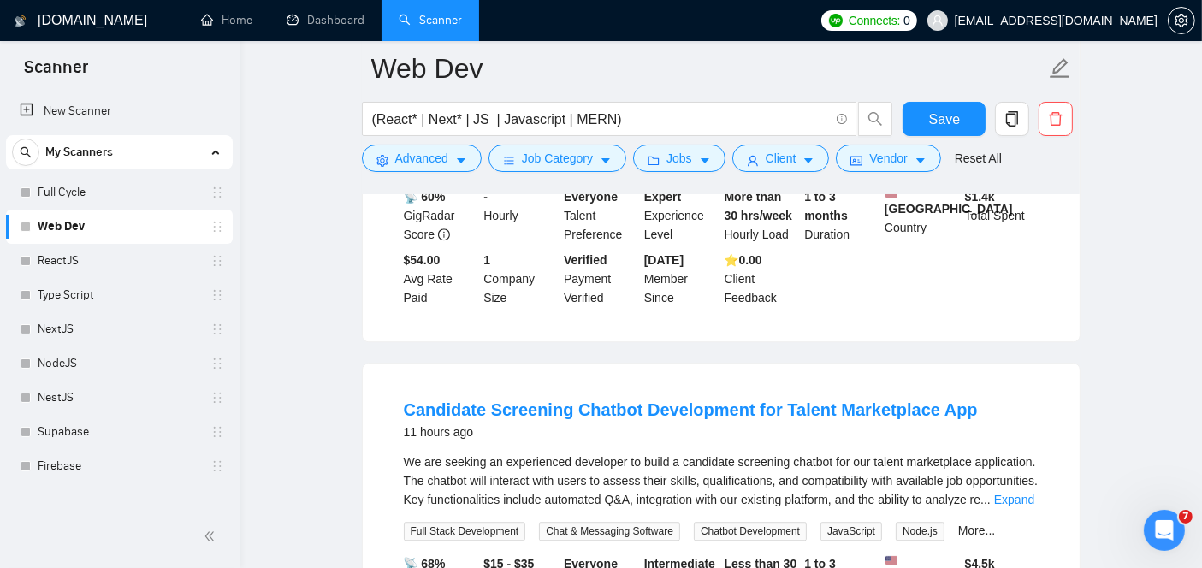
scroll to position [4605, 0]
click at [490, 400] on link "Candidate Screening Chatbot Development for Talent Marketplace App" at bounding box center [691, 409] width 574 height 19
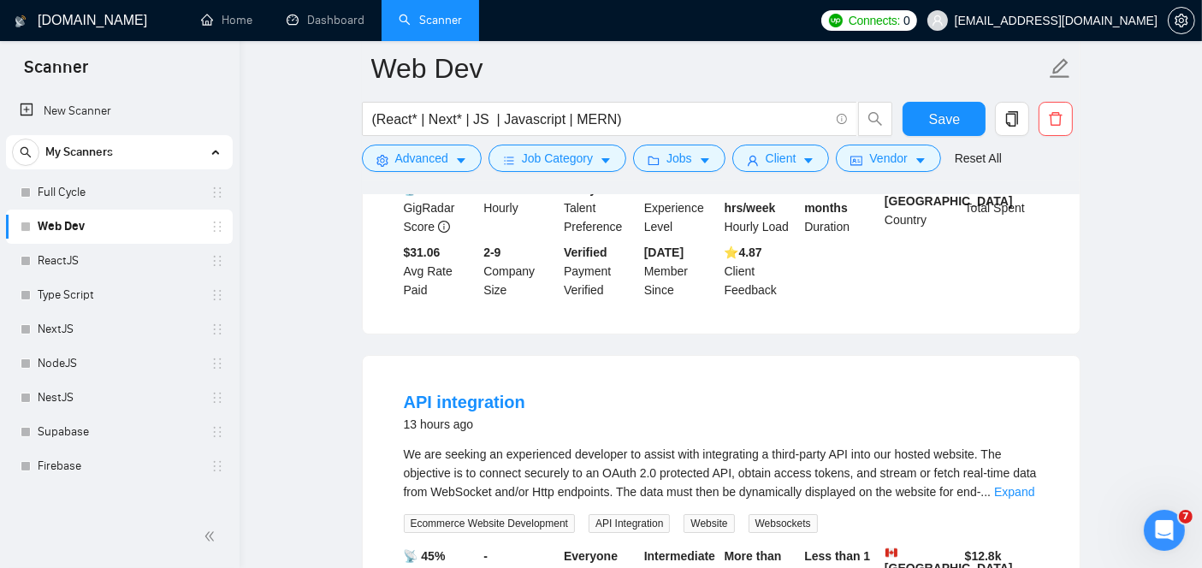
scroll to position [5780, 0]
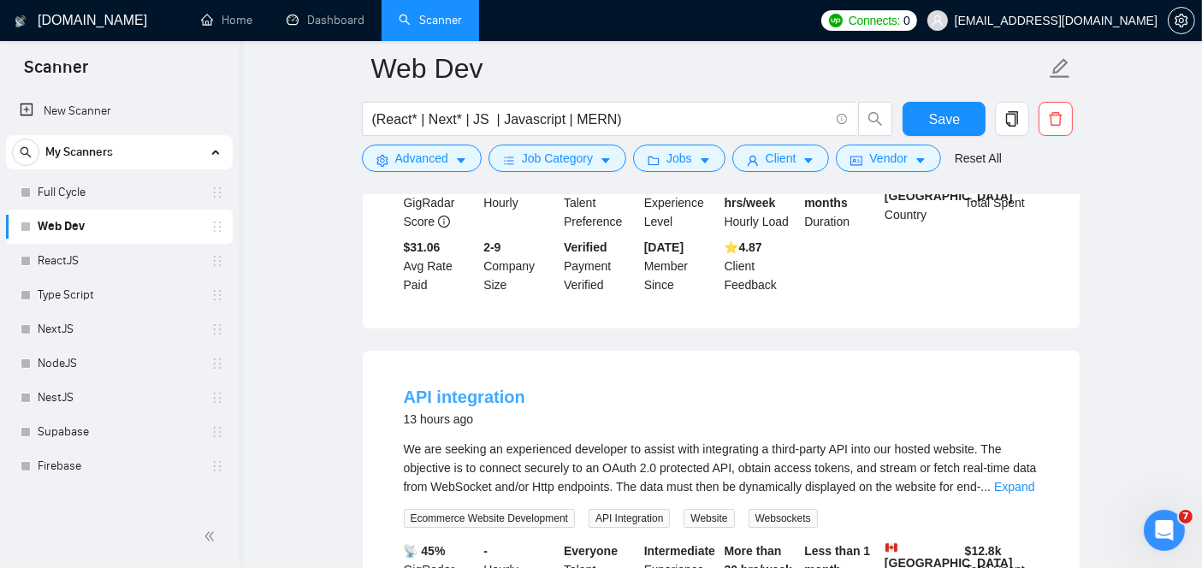
click at [454, 388] on link "API integration" at bounding box center [465, 397] width 122 height 19
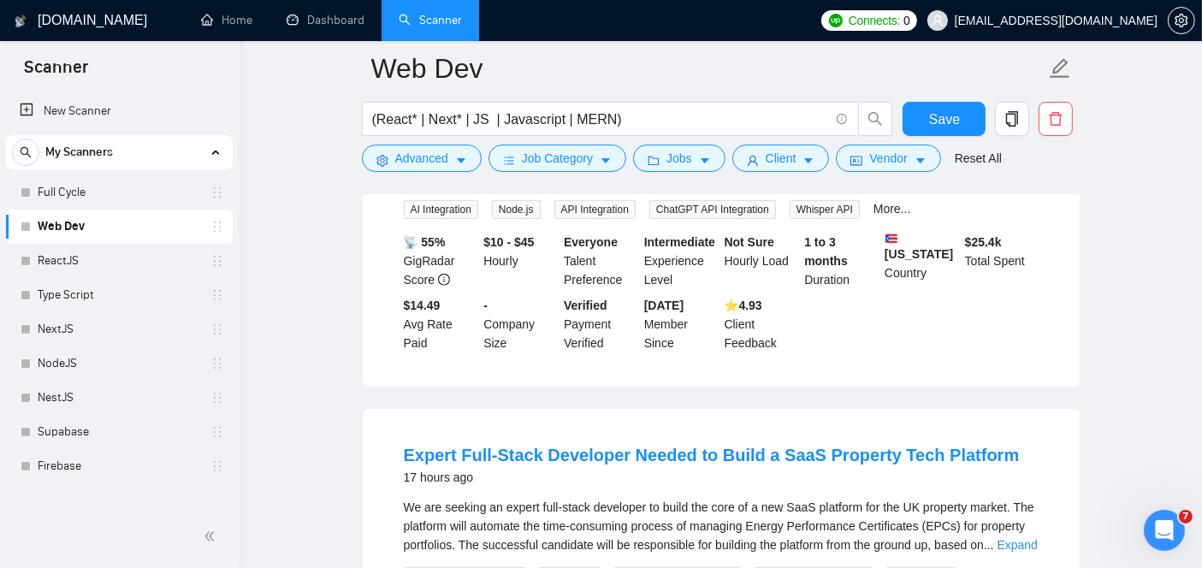
scroll to position [7351, 0]
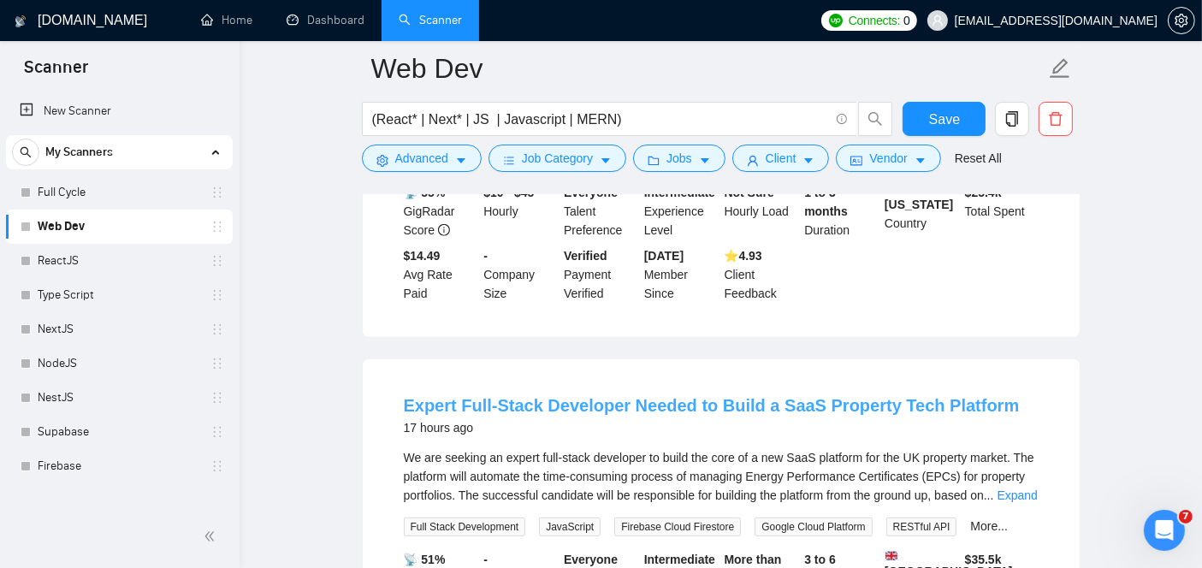
click at [716, 396] on link "Expert Full-Stack Developer Needed to Build a SaaS Property Tech Platform" at bounding box center [712, 405] width 616 height 19
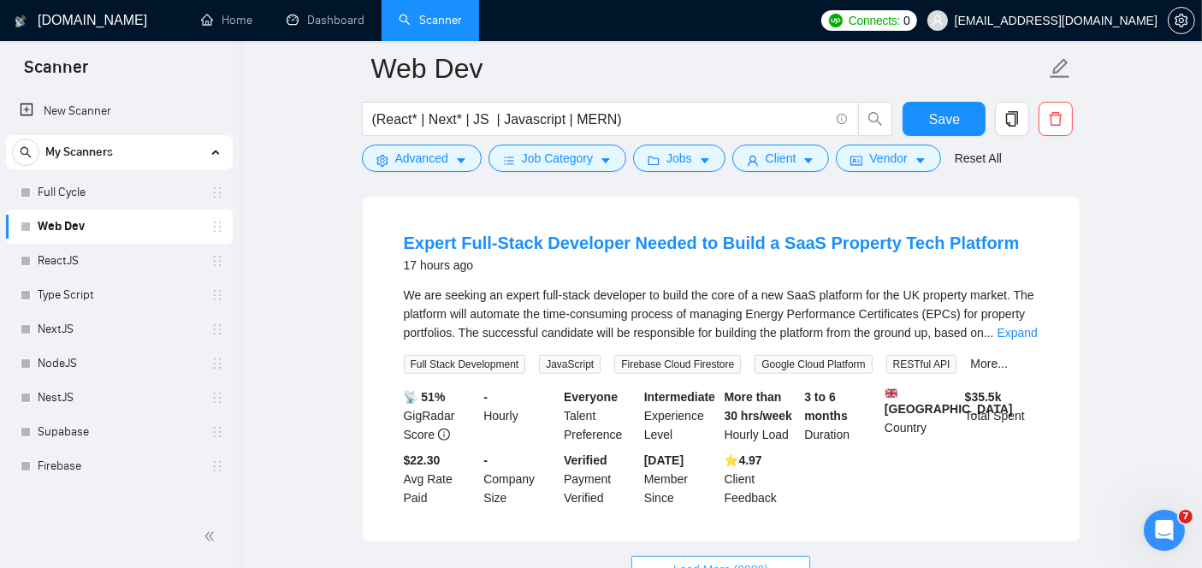
click at [709, 561] on span "Load More (9980)" at bounding box center [721, 570] width 95 height 19
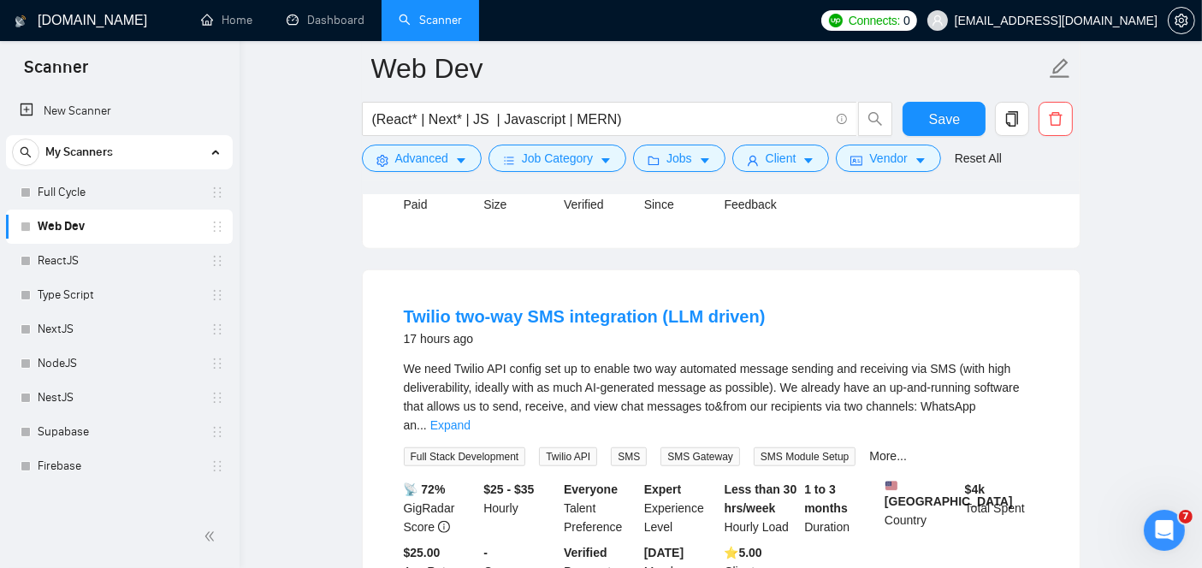
scroll to position [7807, 0]
click at [471, 419] on link "Expand" at bounding box center [450, 426] width 40 height 14
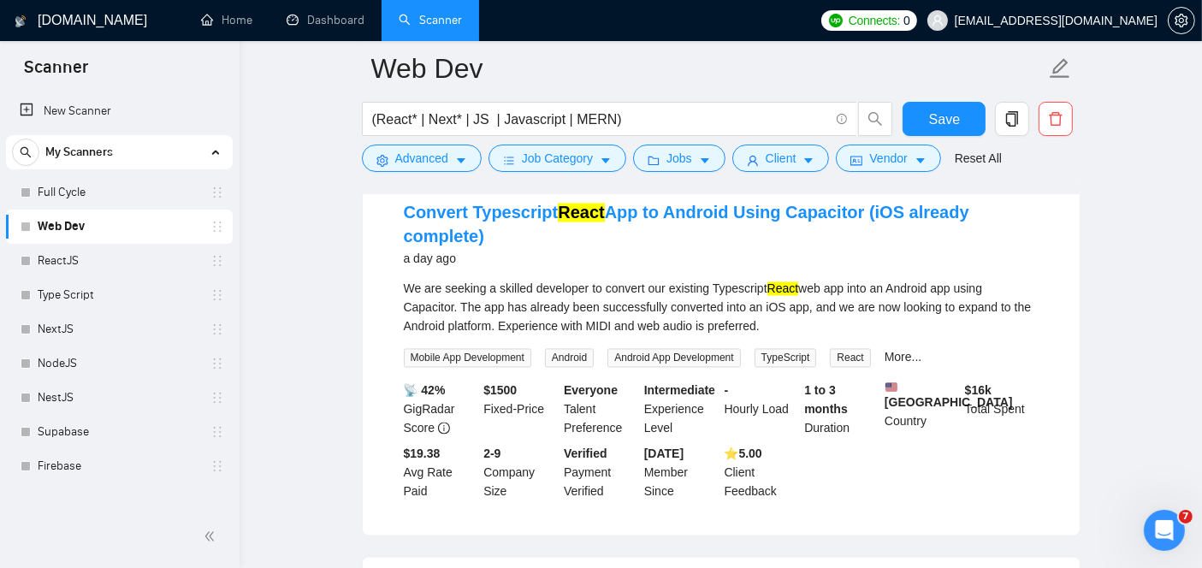
scroll to position [9849, 0]
